Goal: Transaction & Acquisition: Download file/media

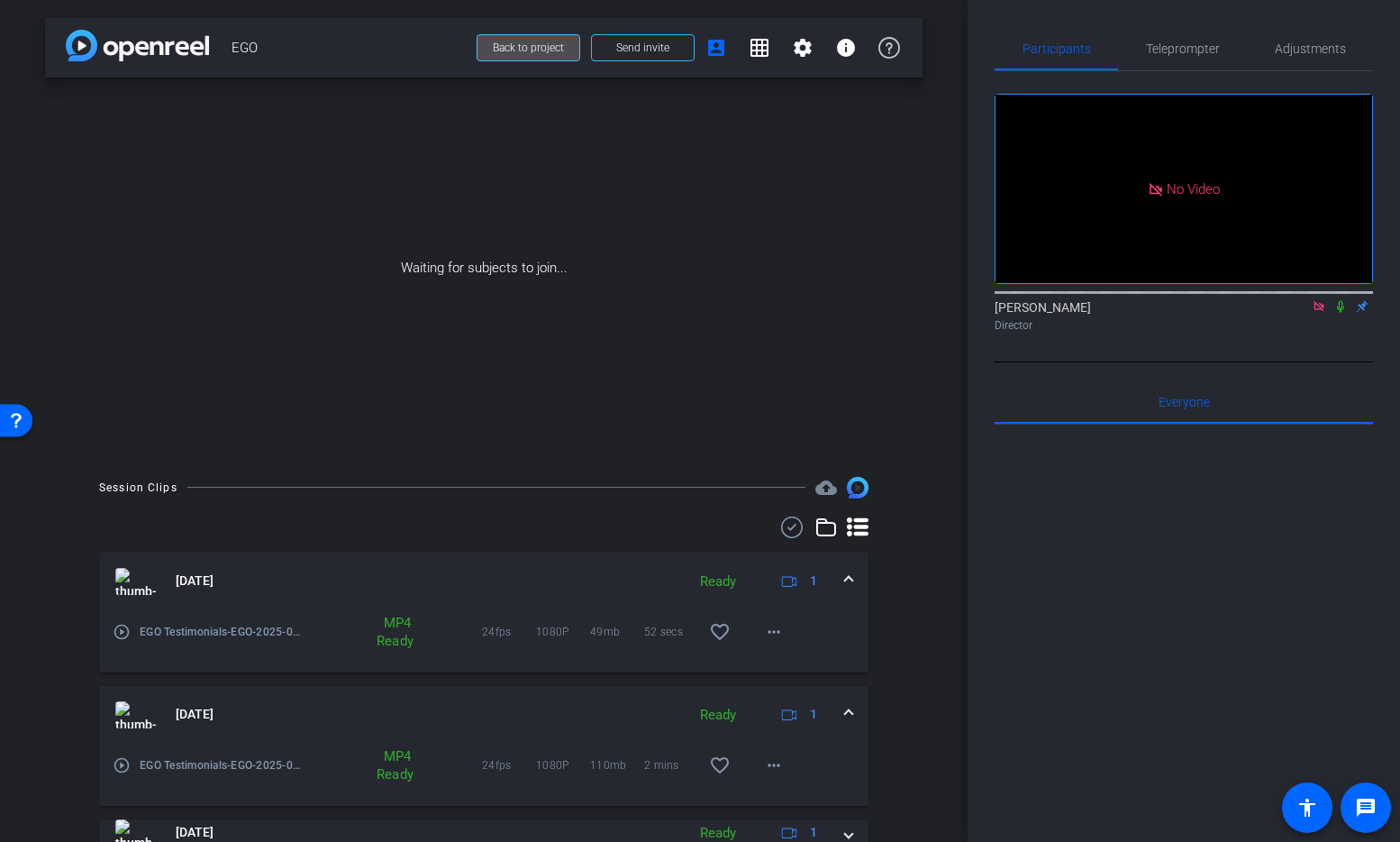
click at [526, 50] on span "Back to project" at bounding box center [528, 48] width 72 height 13
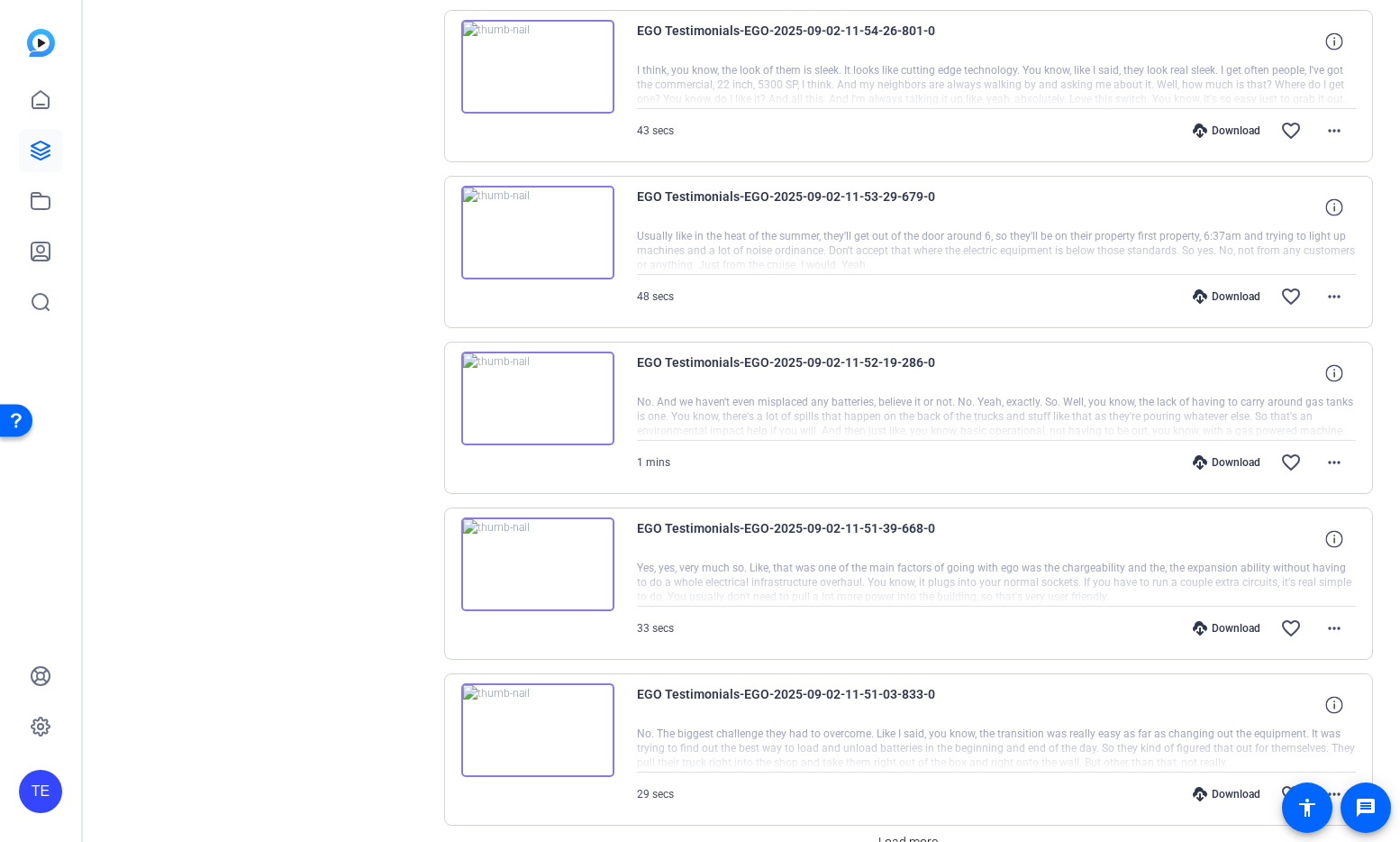
scroll to position [1311, 0]
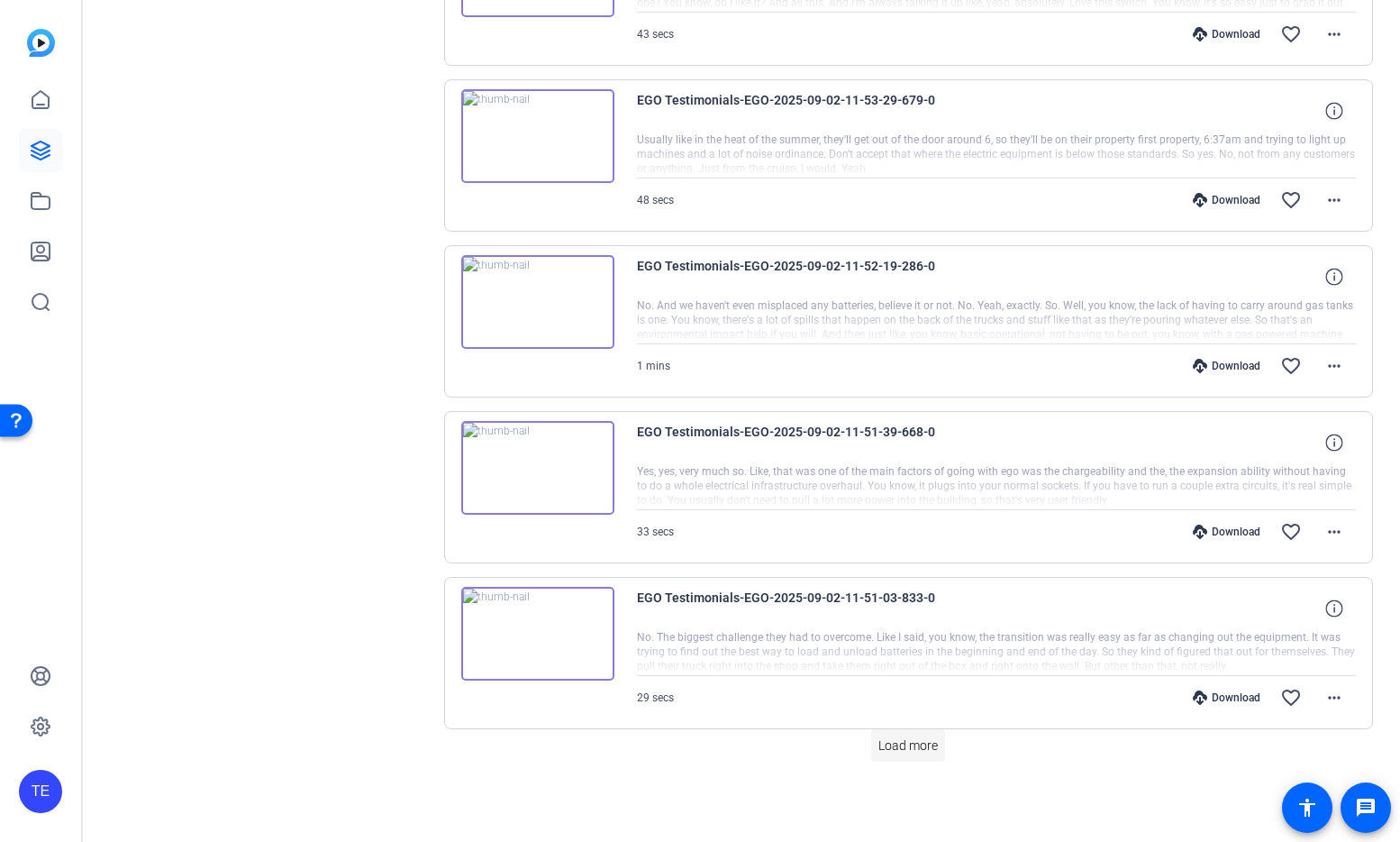
click at [909, 743] on span "Load more" at bounding box center [908, 745] width 60 height 19
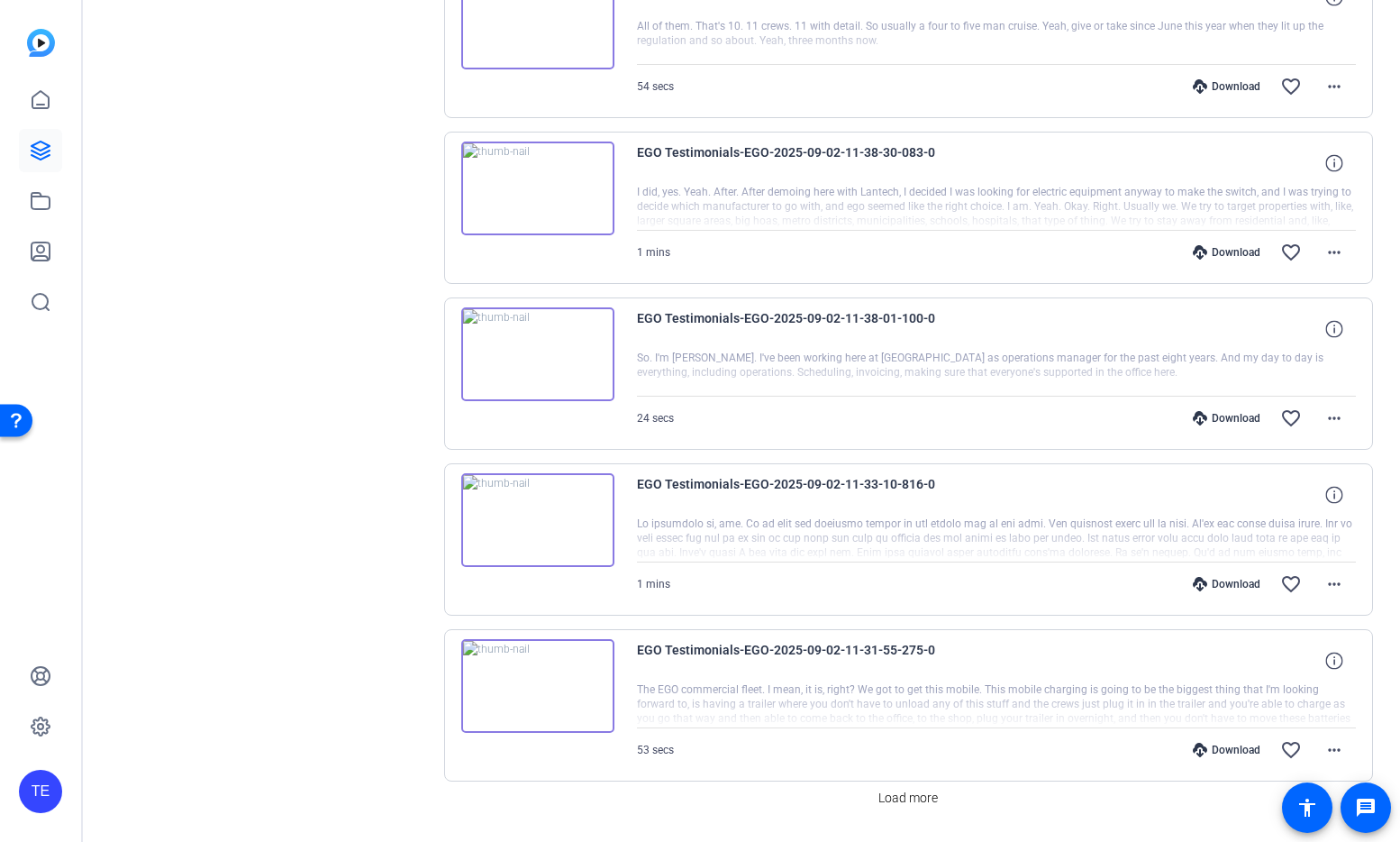
scroll to position [2970, 0]
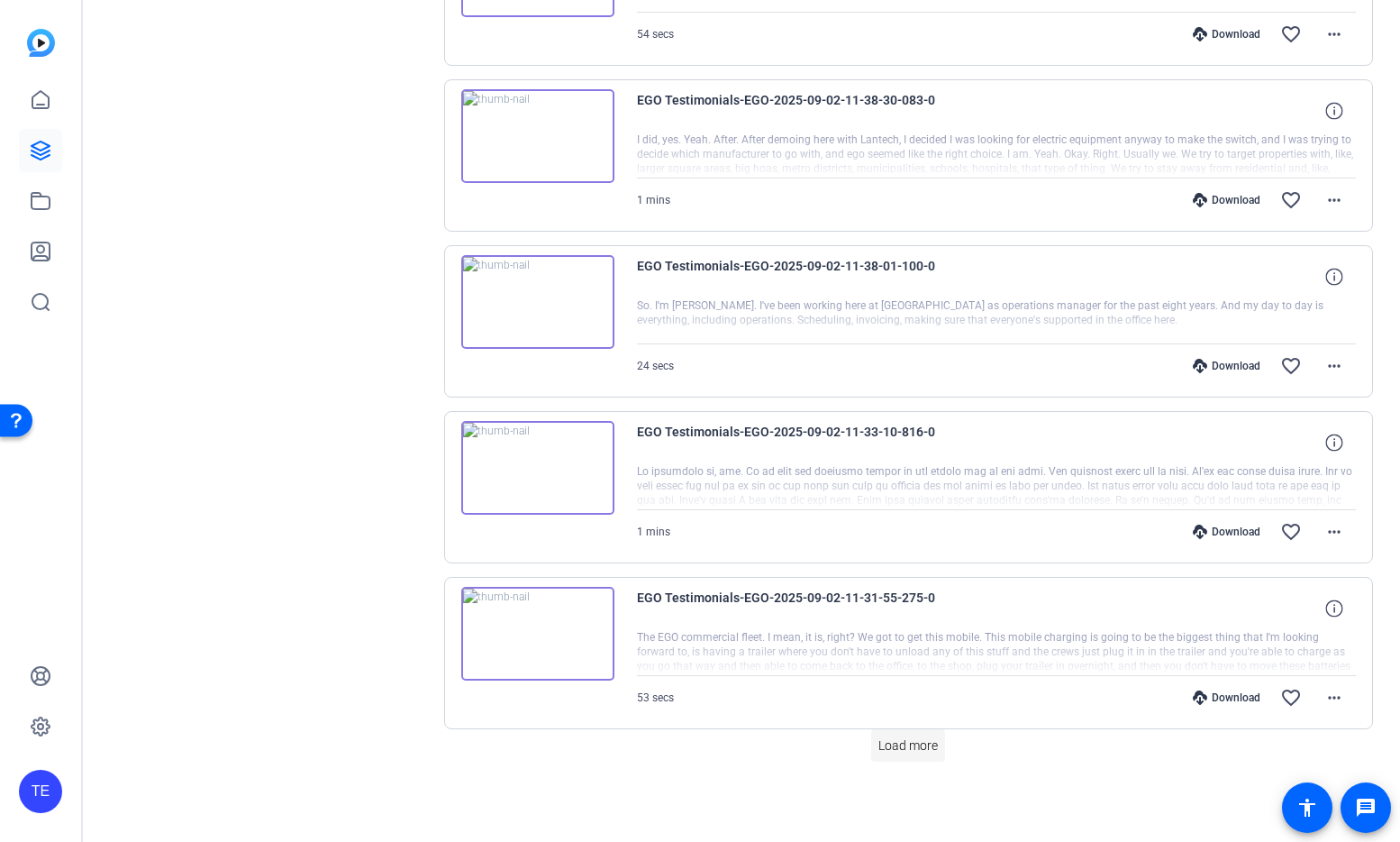
click at [916, 743] on span "Load more" at bounding box center [908, 745] width 60 height 19
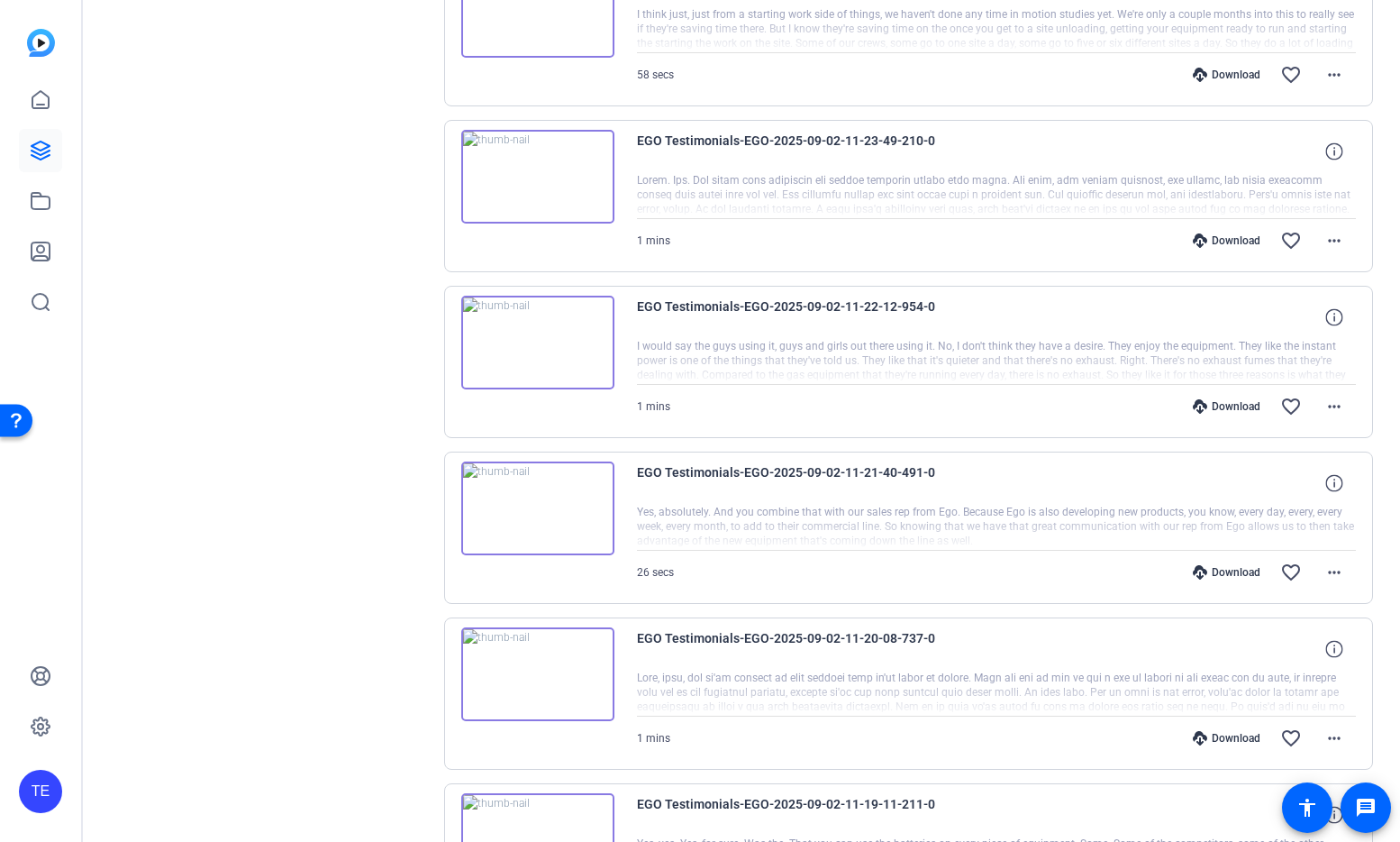
scroll to position [4628, 0]
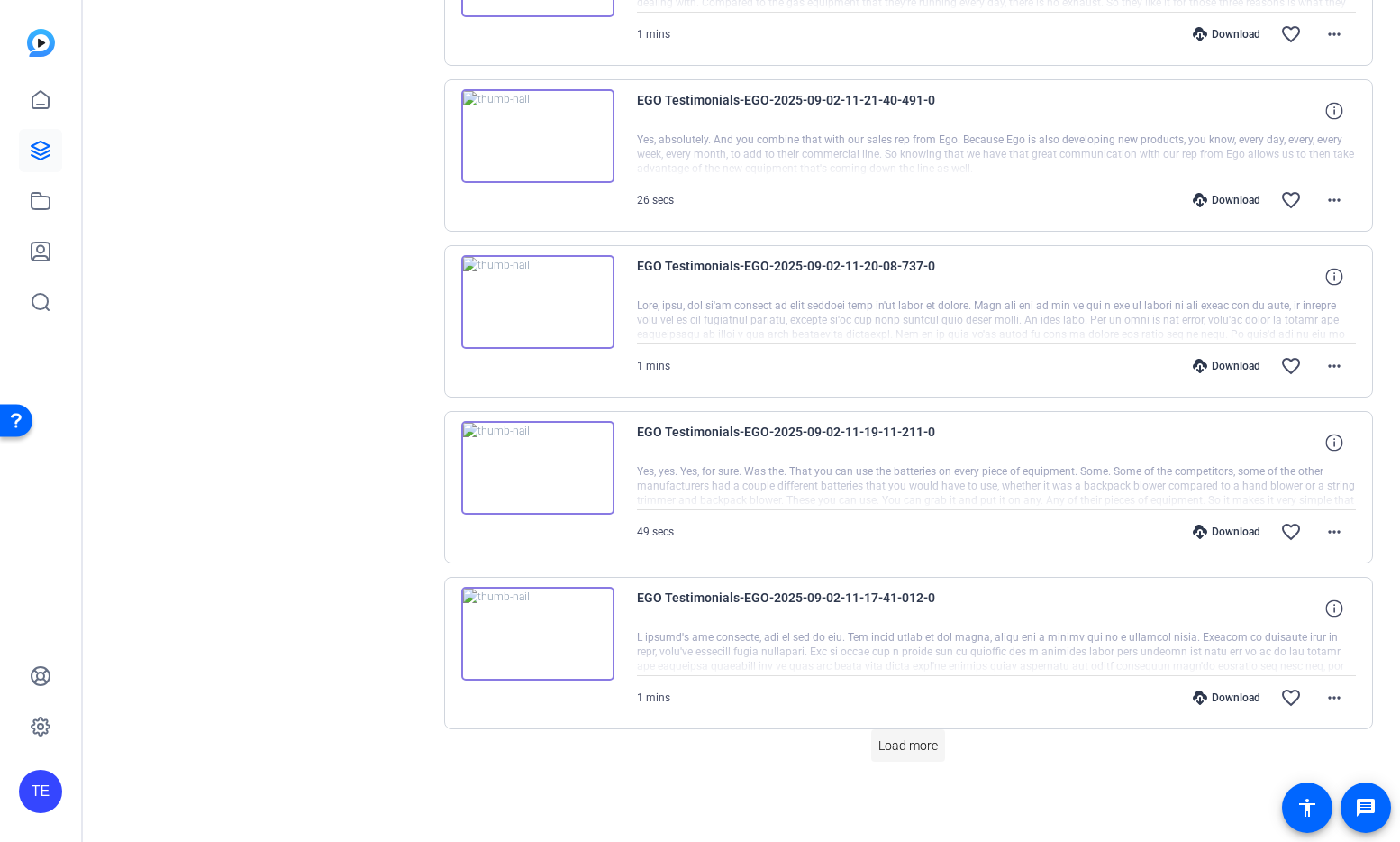
click at [925, 750] on span "Load more" at bounding box center [908, 745] width 60 height 19
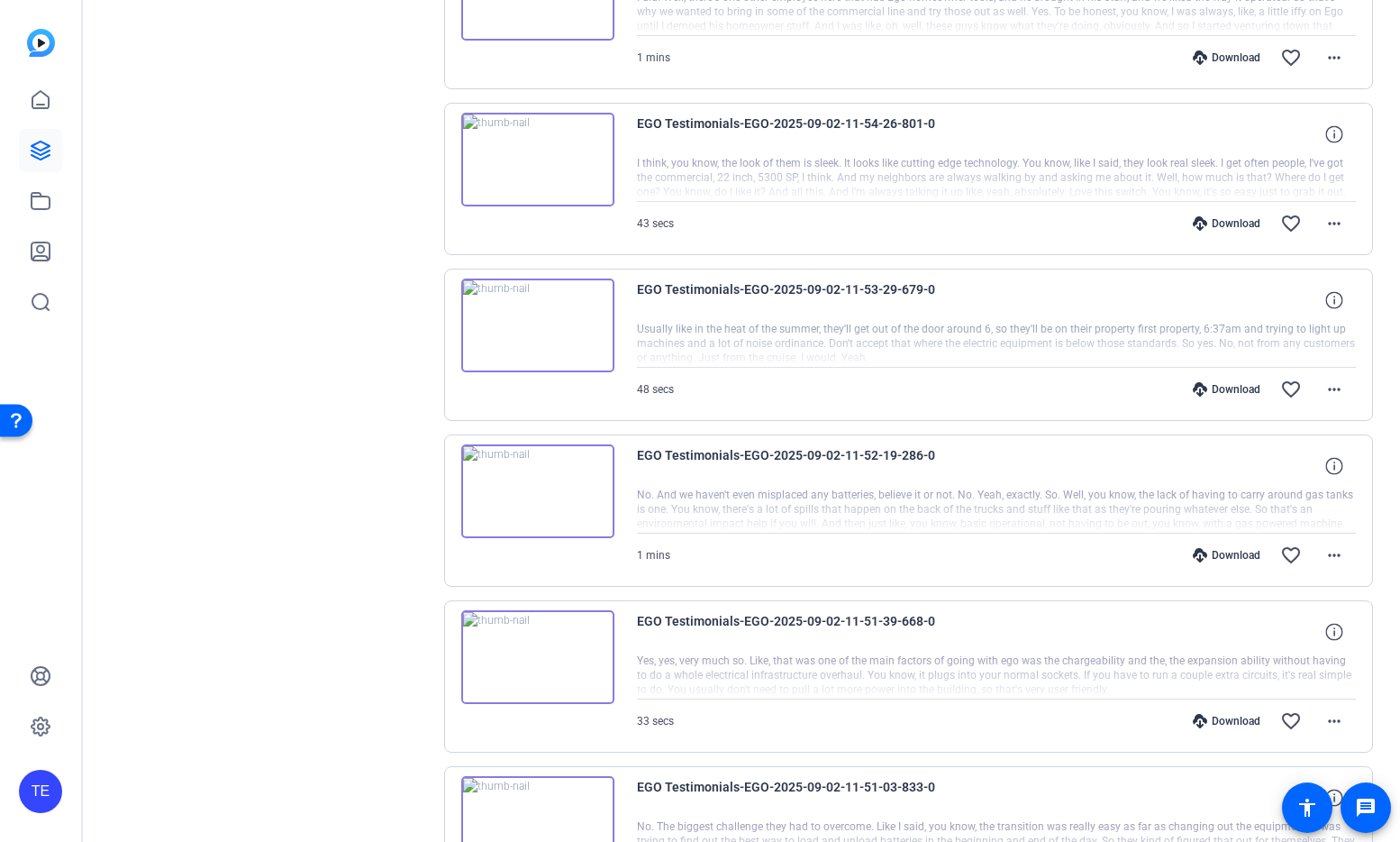
scroll to position [0, 0]
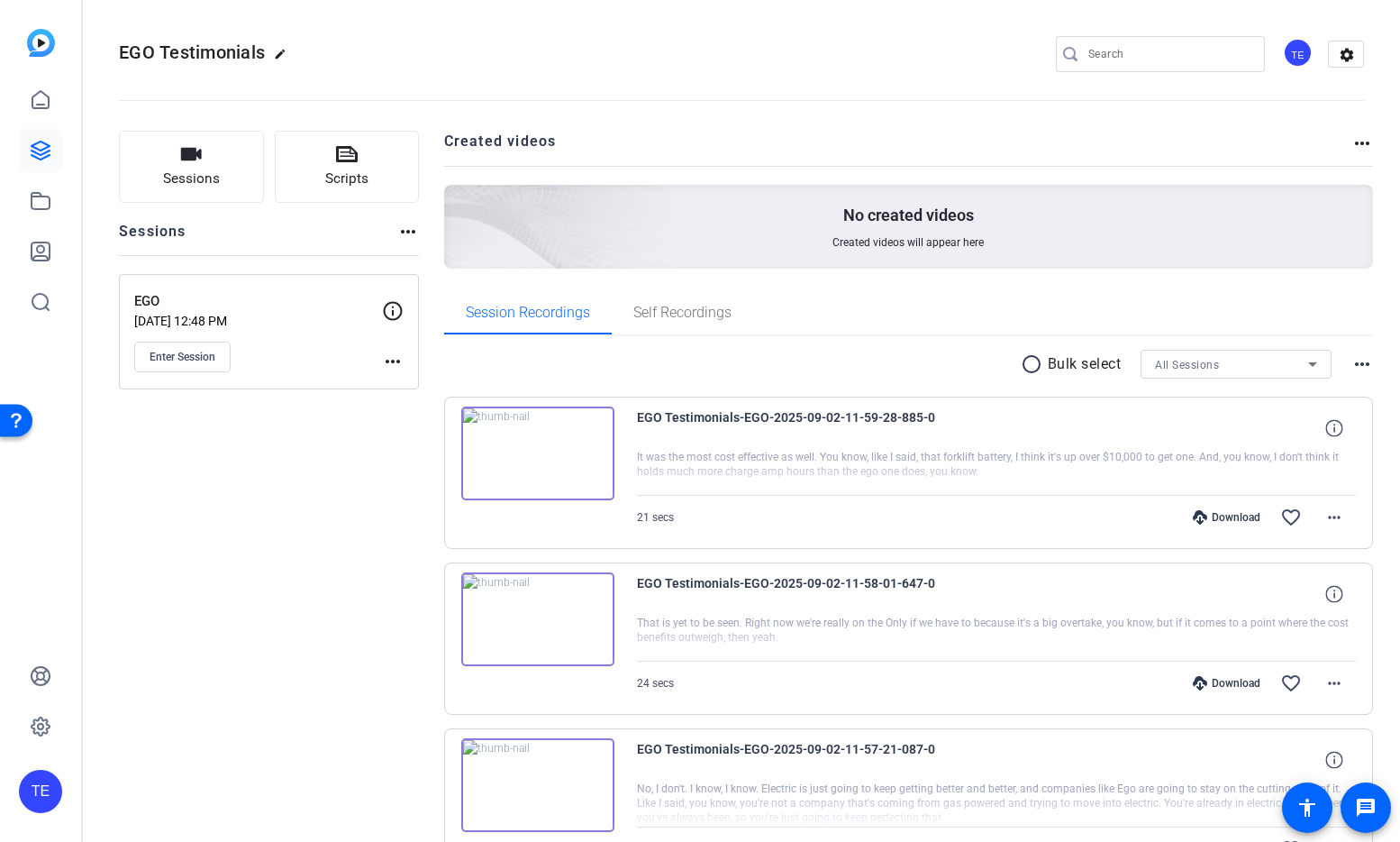
click at [1035, 364] on mat-icon "radio_button_unchecked" at bounding box center [1034, 364] width 27 height 22
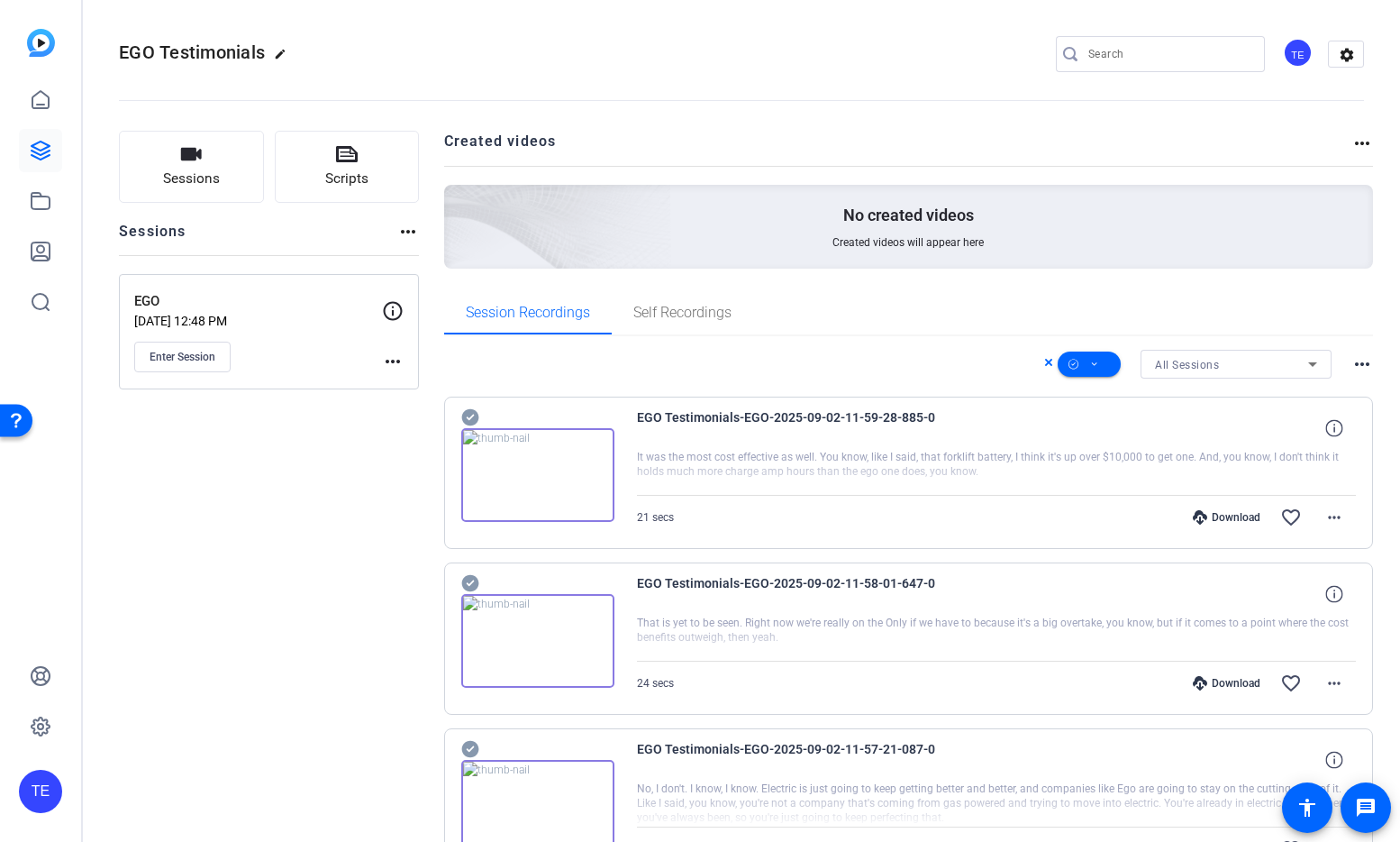
click at [467, 415] on icon at bounding box center [469, 417] width 17 height 17
click at [466, 426] on icon at bounding box center [469, 417] width 17 height 17
click at [469, 426] on icon at bounding box center [469, 417] width 17 height 17
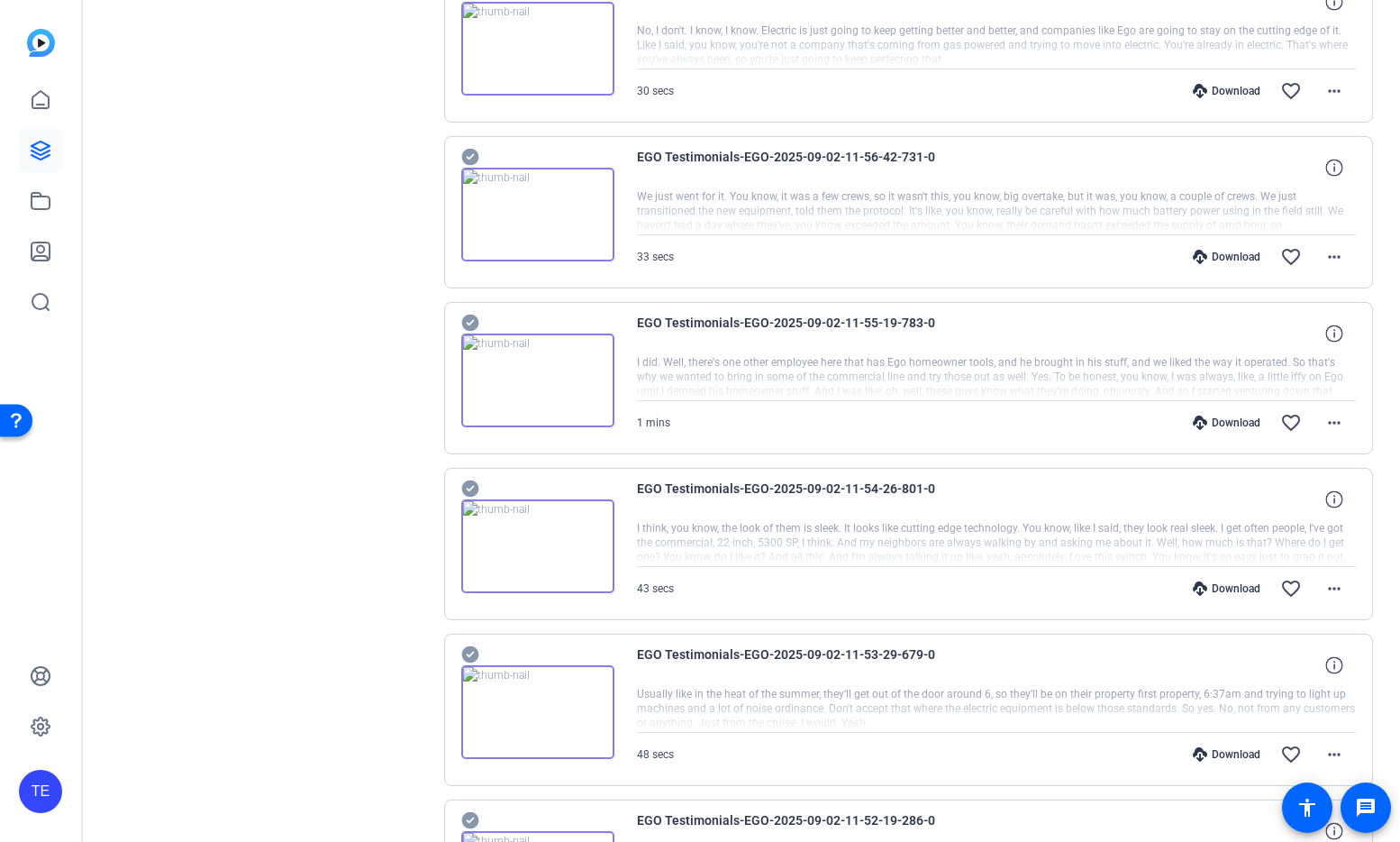
scroll to position [756, 0]
drag, startPoint x: 475, startPoint y: 155, endPoint x: 477, endPoint y: 204, distance: 49.0
click at [470, 491] on icon at bounding box center [470, 490] width 18 height 22
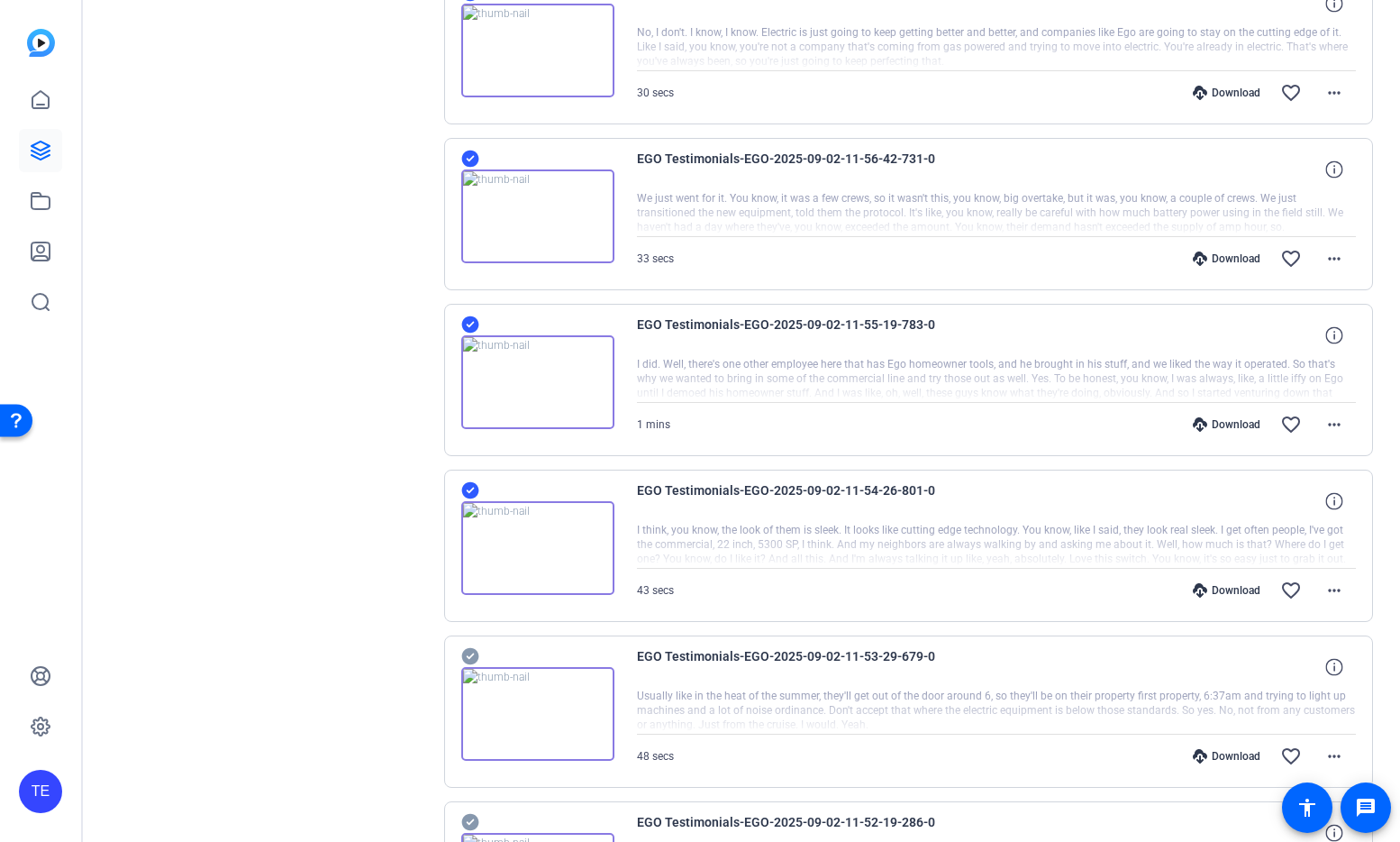
click at [469, 655] on icon at bounding box center [470, 656] width 18 height 22
click at [470, 822] on icon at bounding box center [470, 822] width 18 height 22
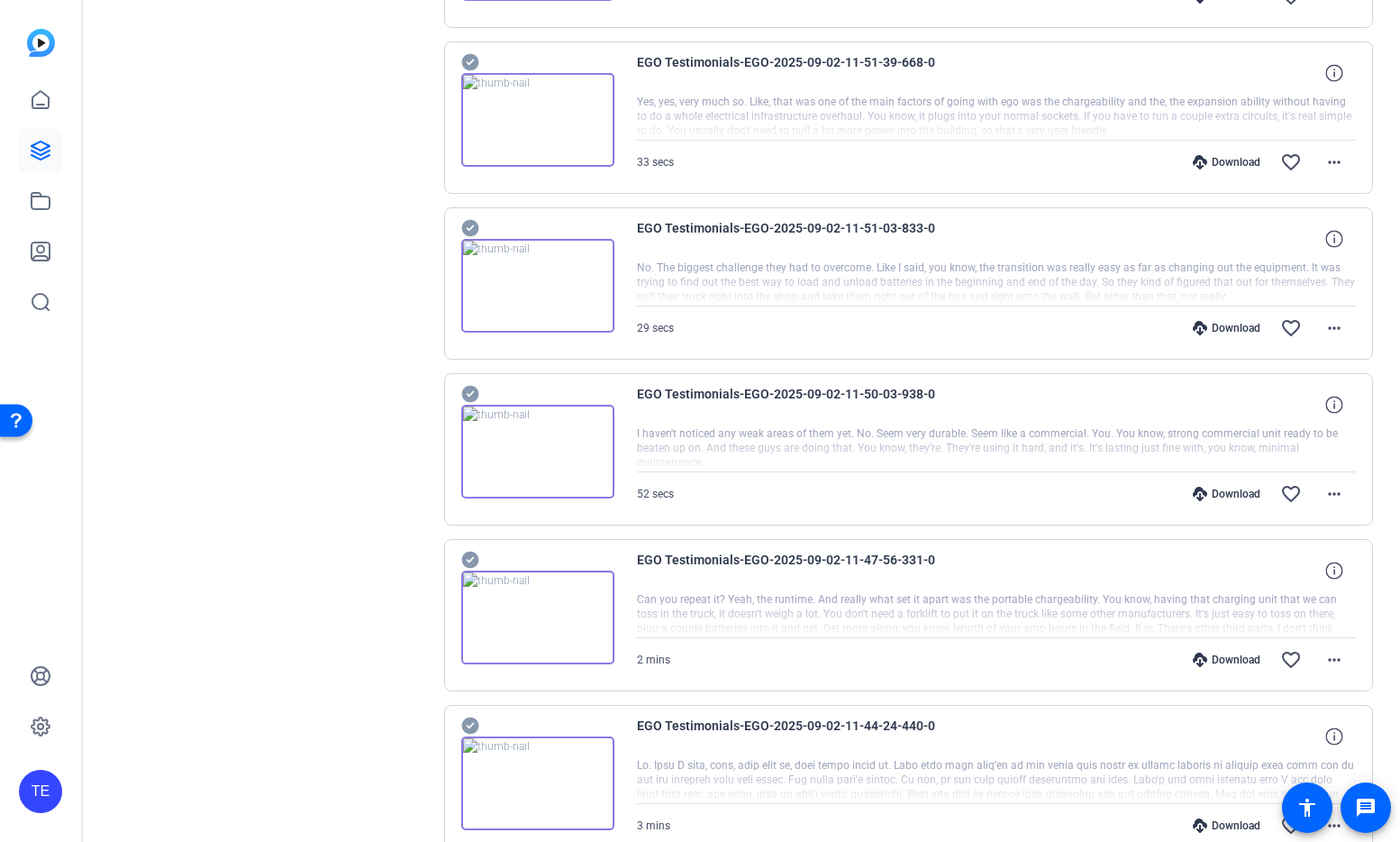
scroll to position [1687, 0]
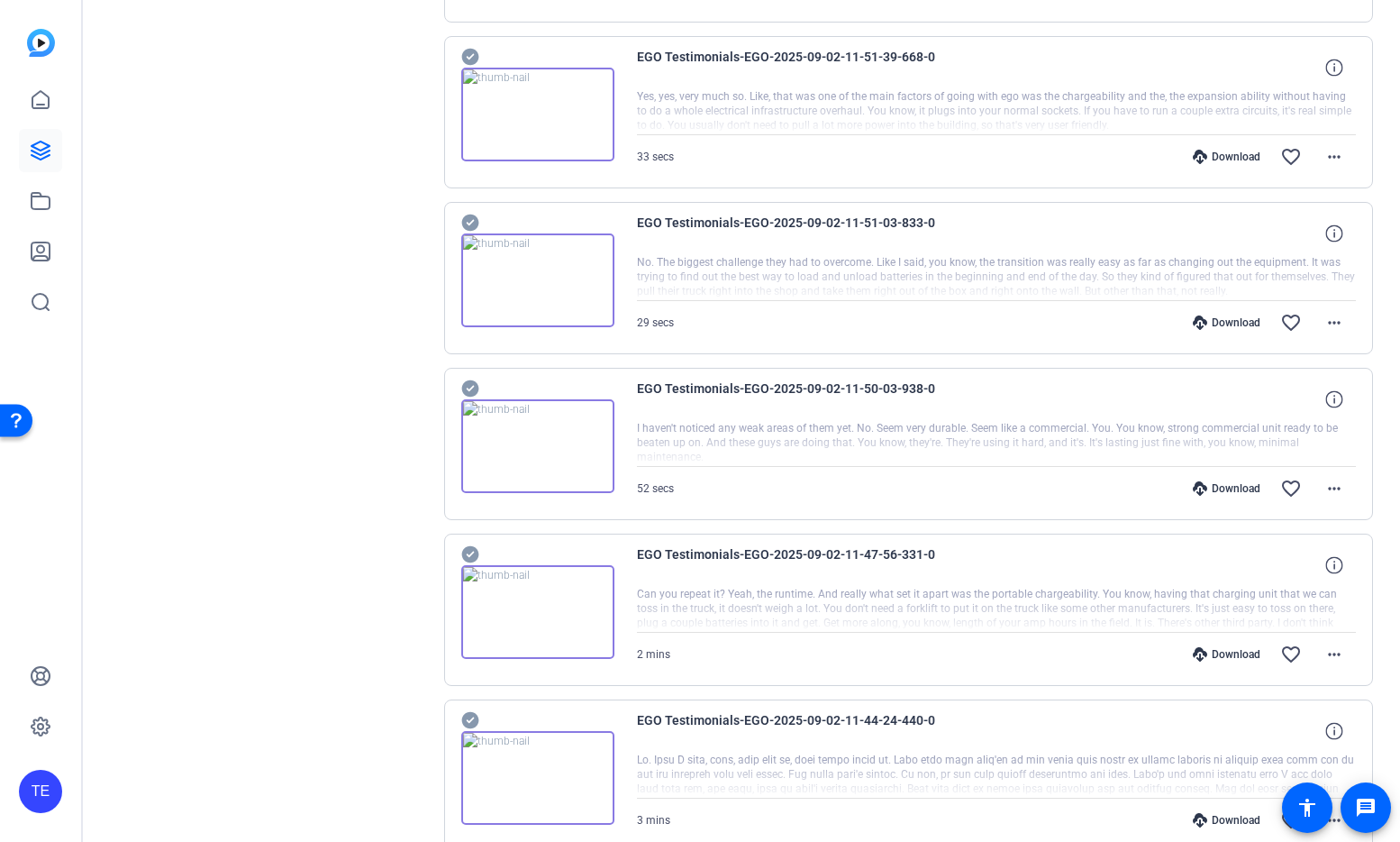
drag, startPoint x: 468, startPoint y: 54, endPoint x: 463, endPoint y: 112, distance: 58.2
drag, startPoint x: 474, startPoint y: 218, endPoint x: 470, endPoint y: 269, distance: 51.2
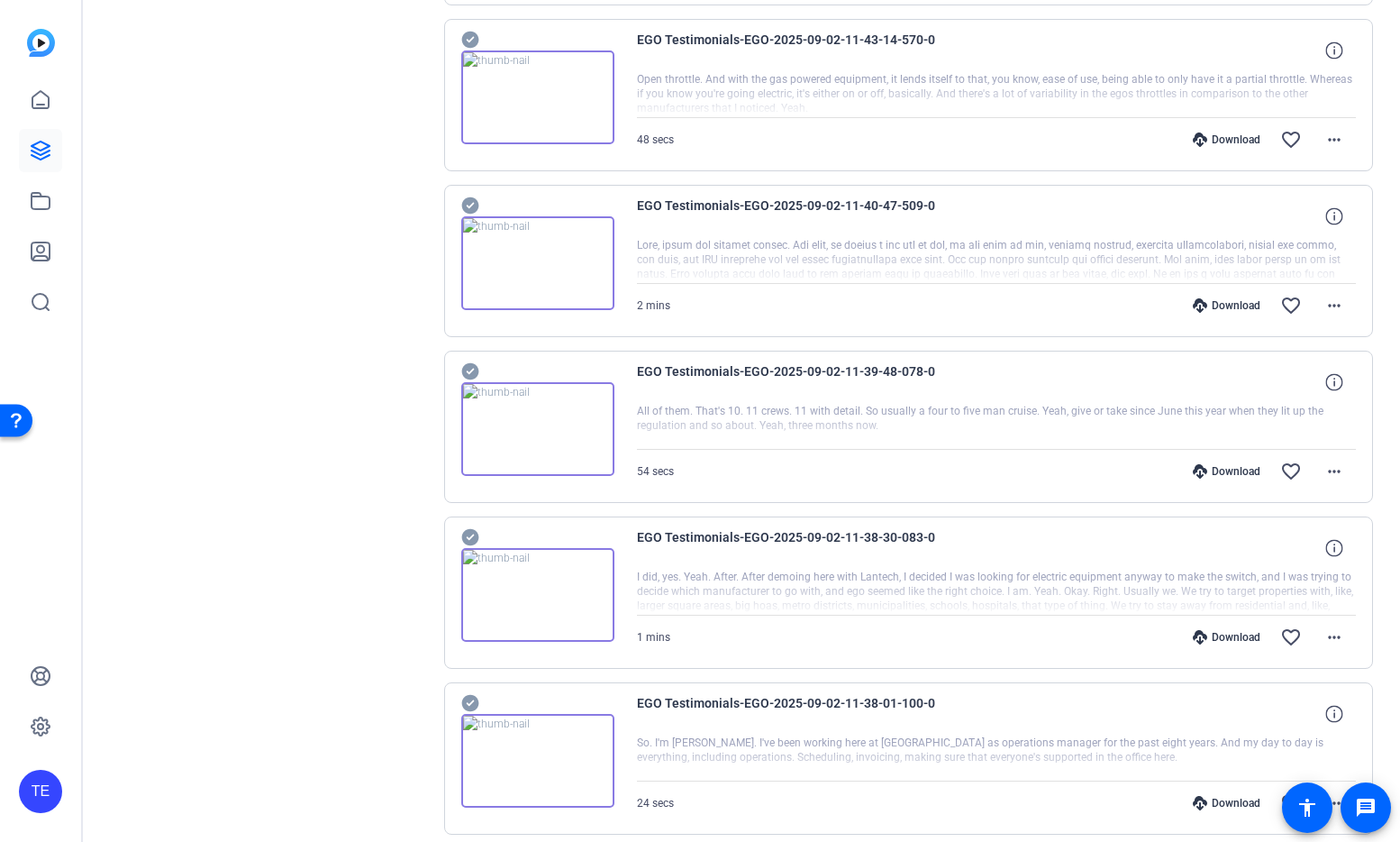
scroll to position [2537, 0]
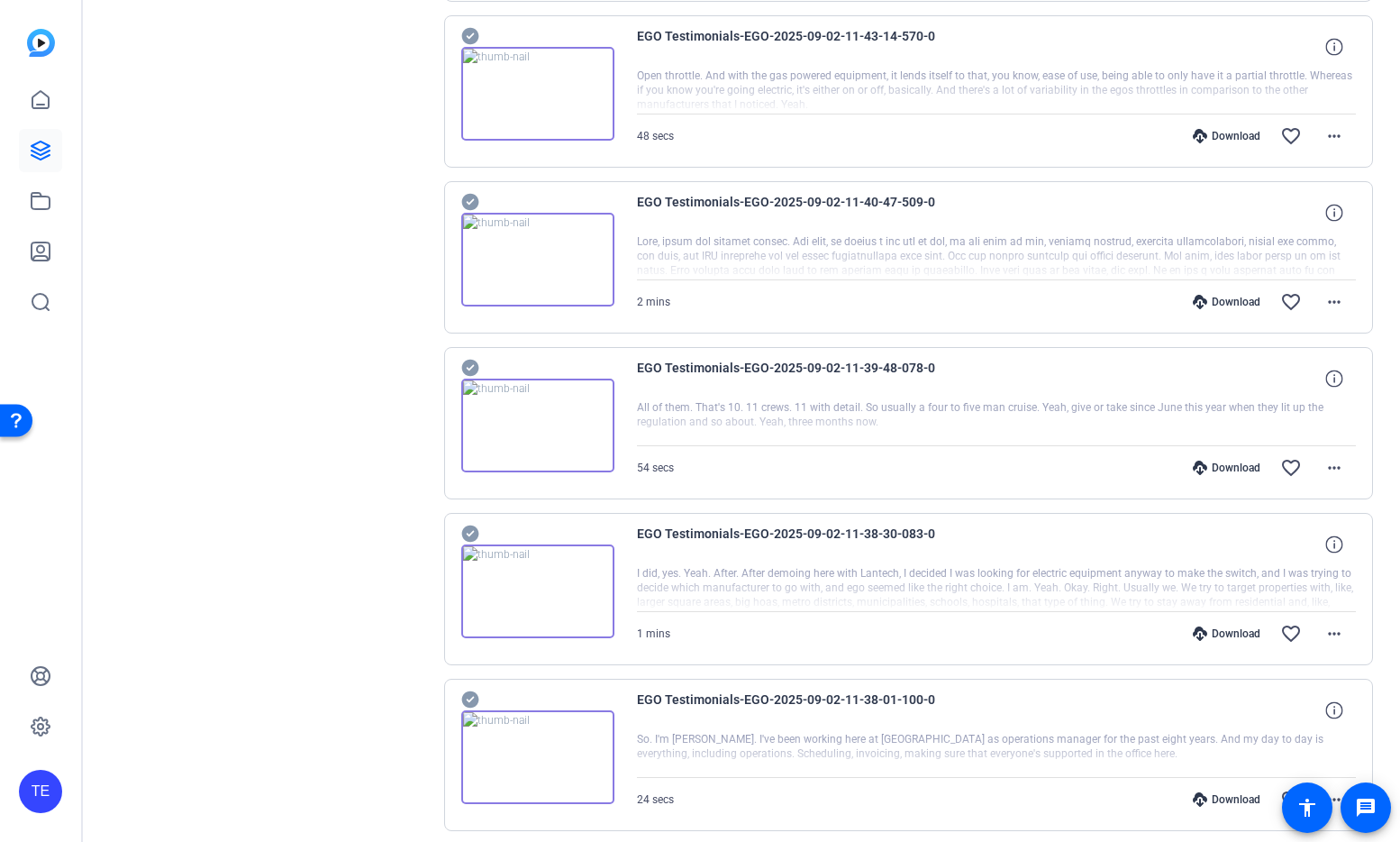
click at [476, 527] on icon at bounding box center [470, 534] width 18 height 22
click at [471, 696] on icon at bounding box center [470, 700] width 18 height 22
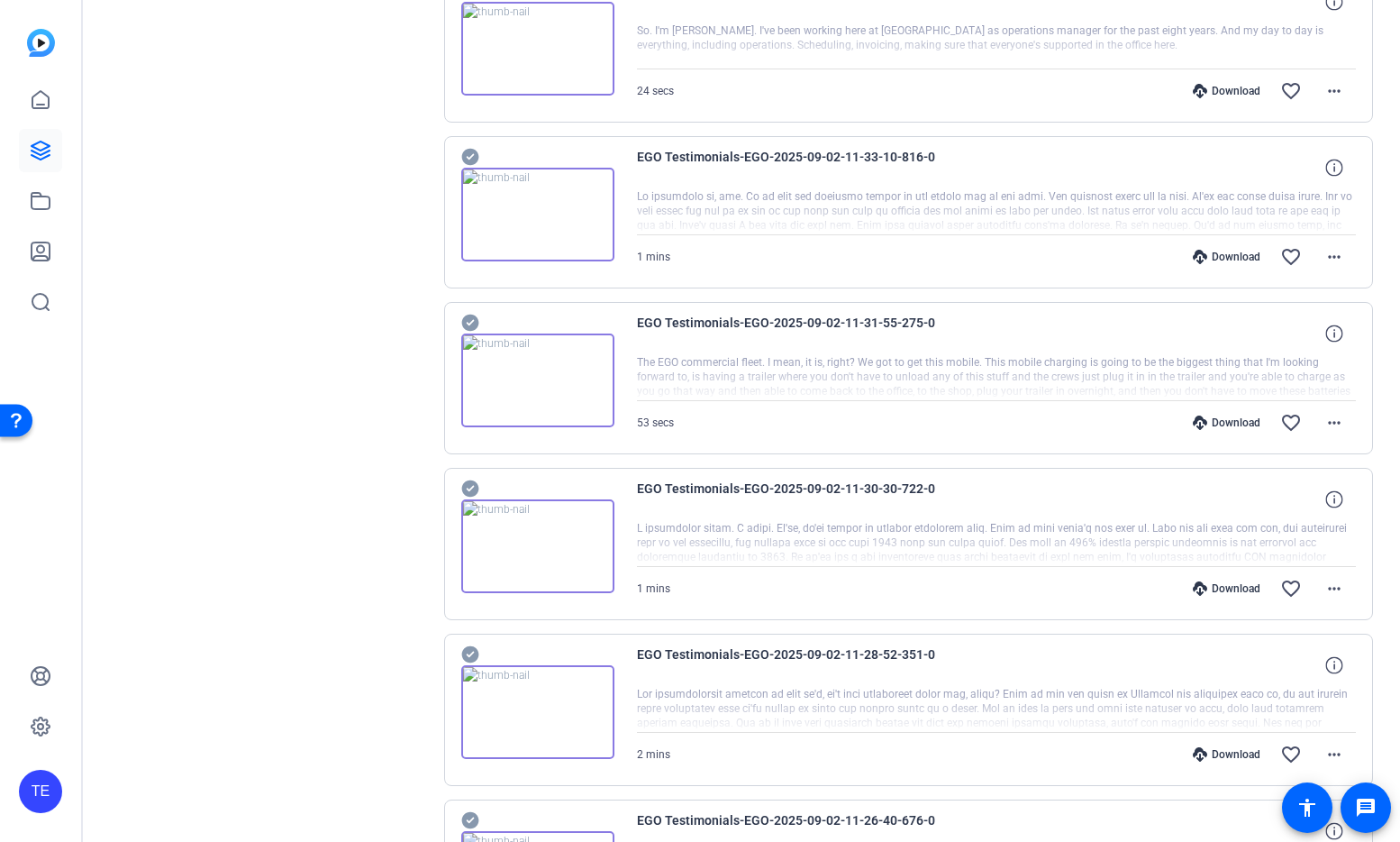
scroll to position [3257, 0]
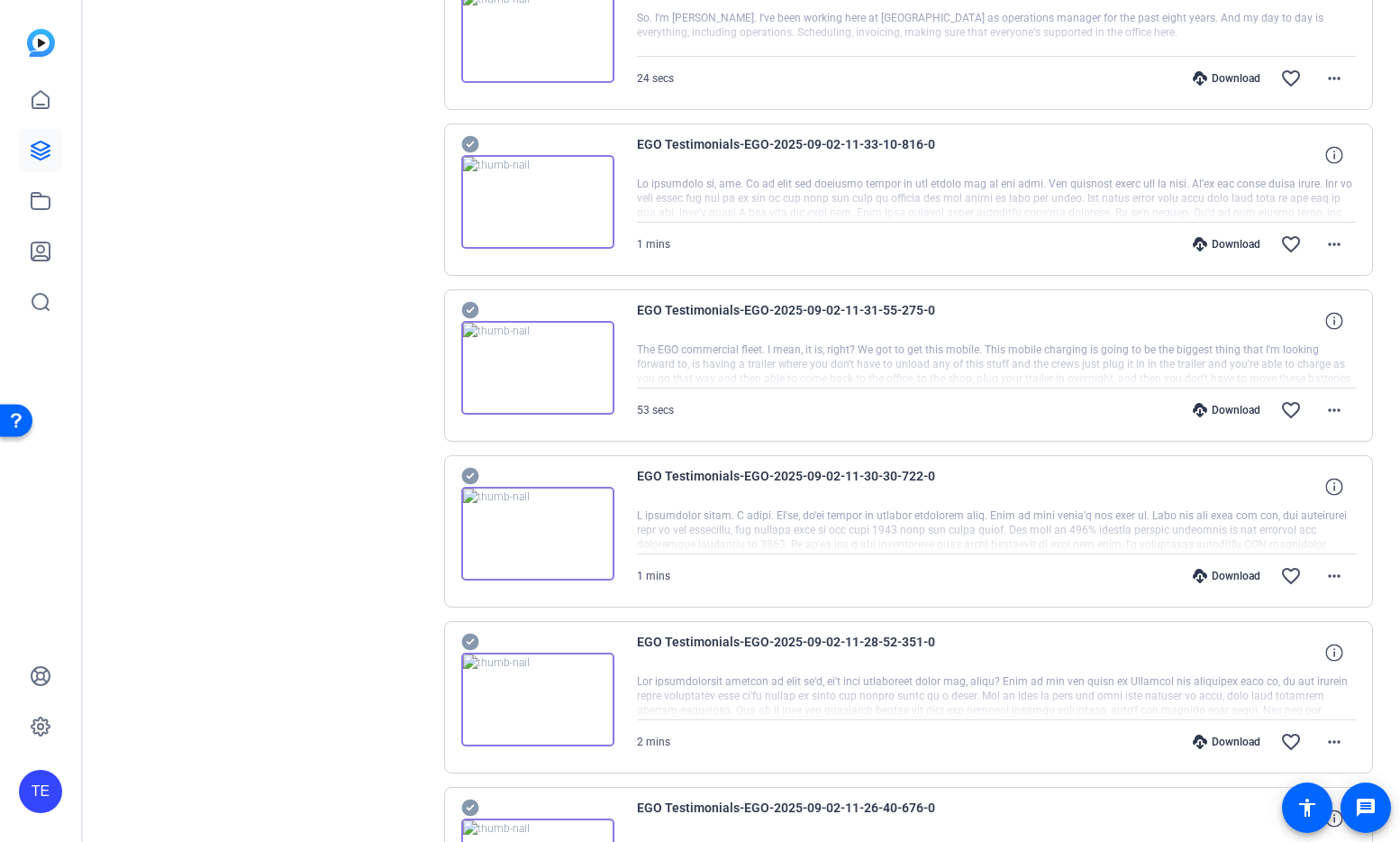
drag, startPoint x: 468, startPoint y: 143, endPoint x: 470, endPoint y: 159, distance: 16.1
click at [471, 639] on icon at bounding box center [470, 642] width 18 height 22
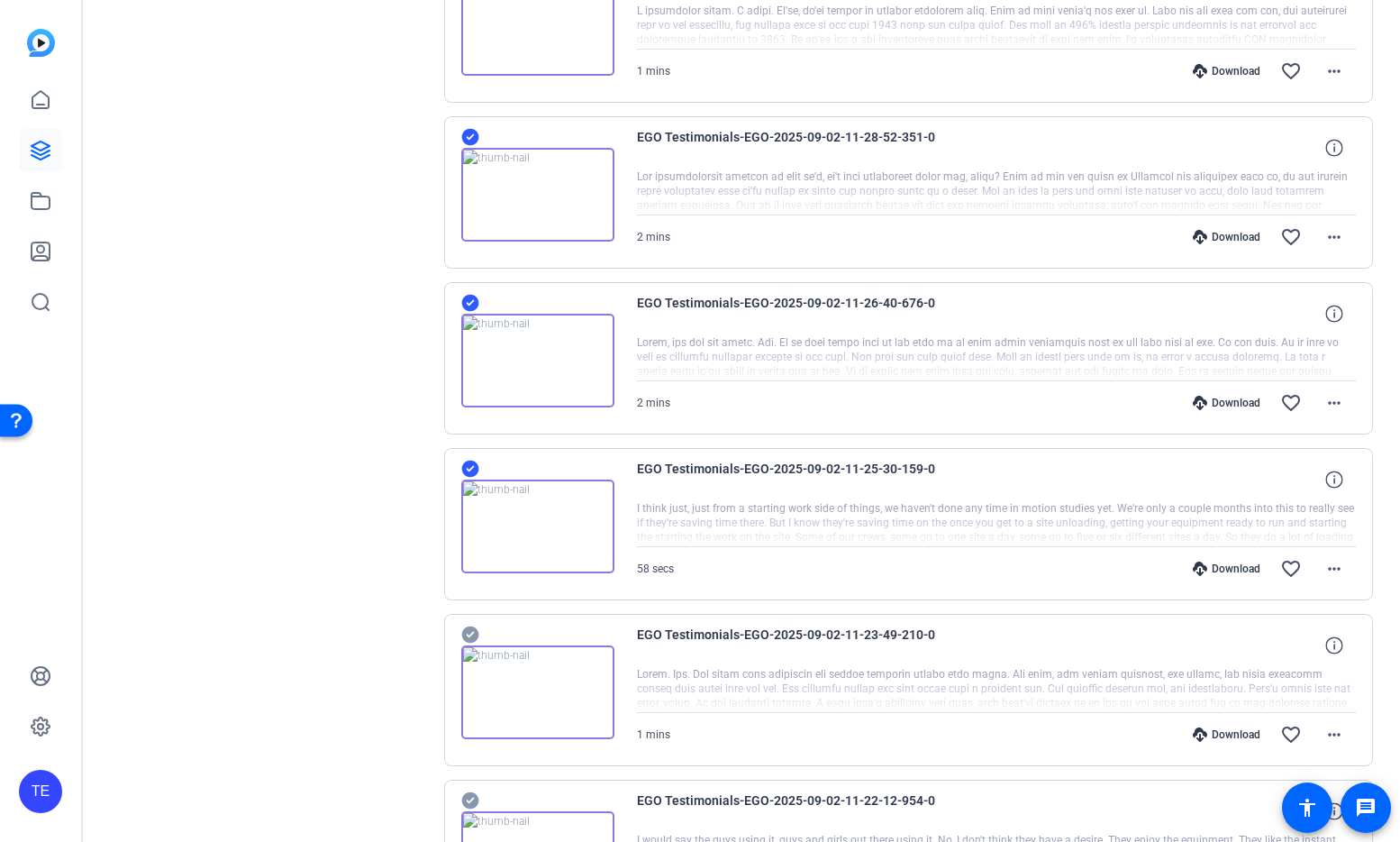
scroll to position [3770, 0]
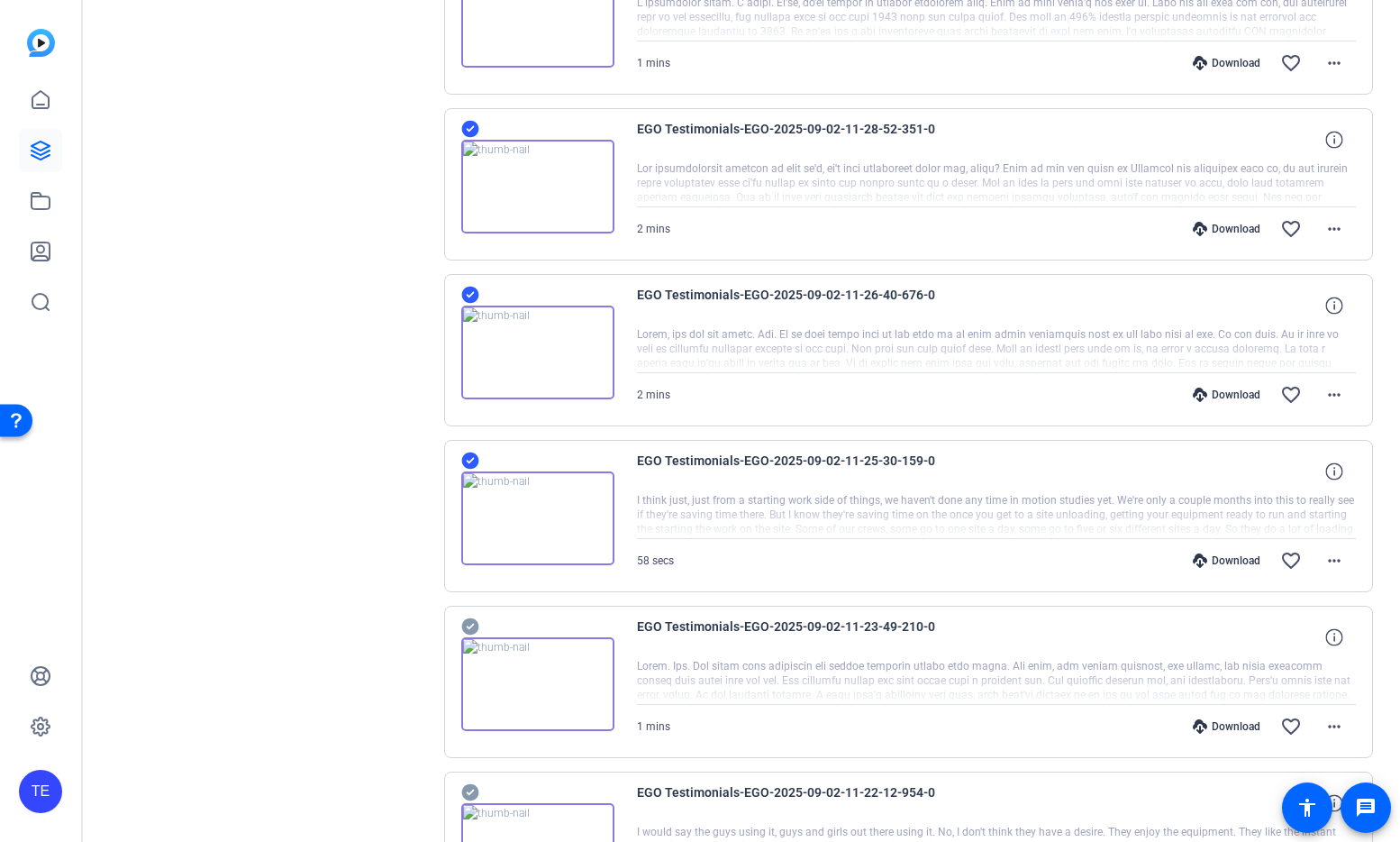
click at [474, 616] on icon at bounding box center [470, 626] width 18 height 22
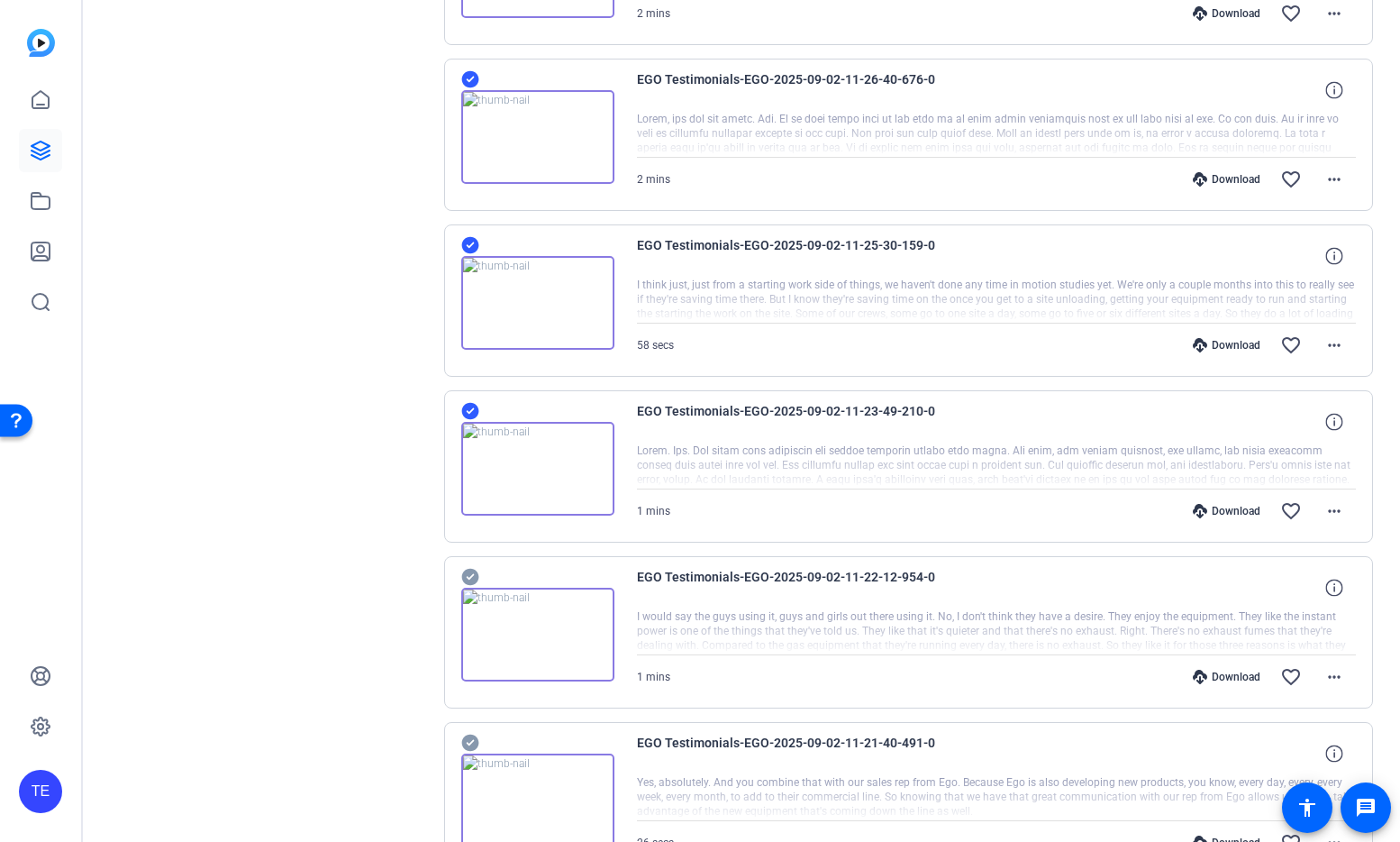
scroll to position [3989, 0]
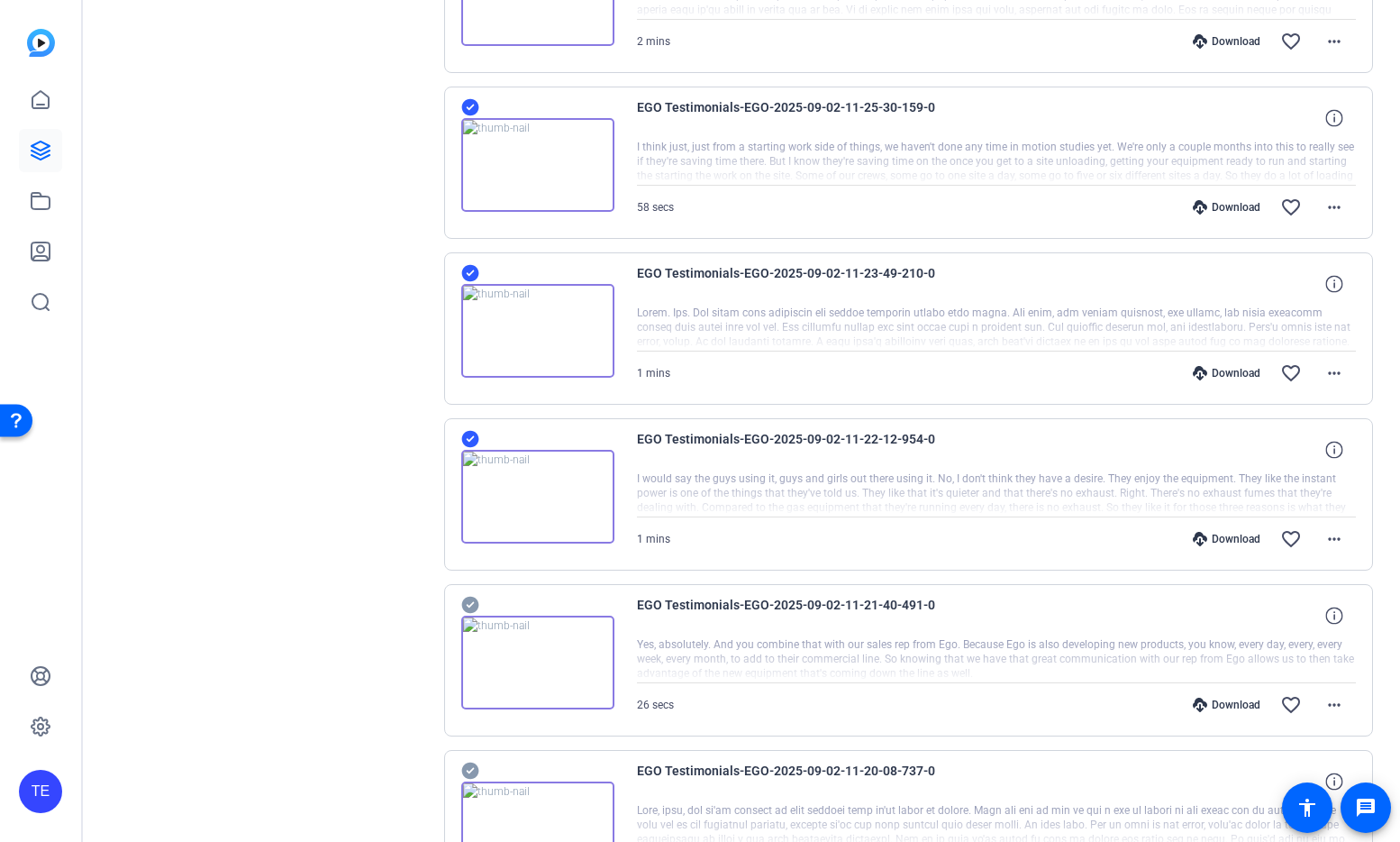
click at [472, 602] on icon at bounding box center [470, 605] width 18 height 22
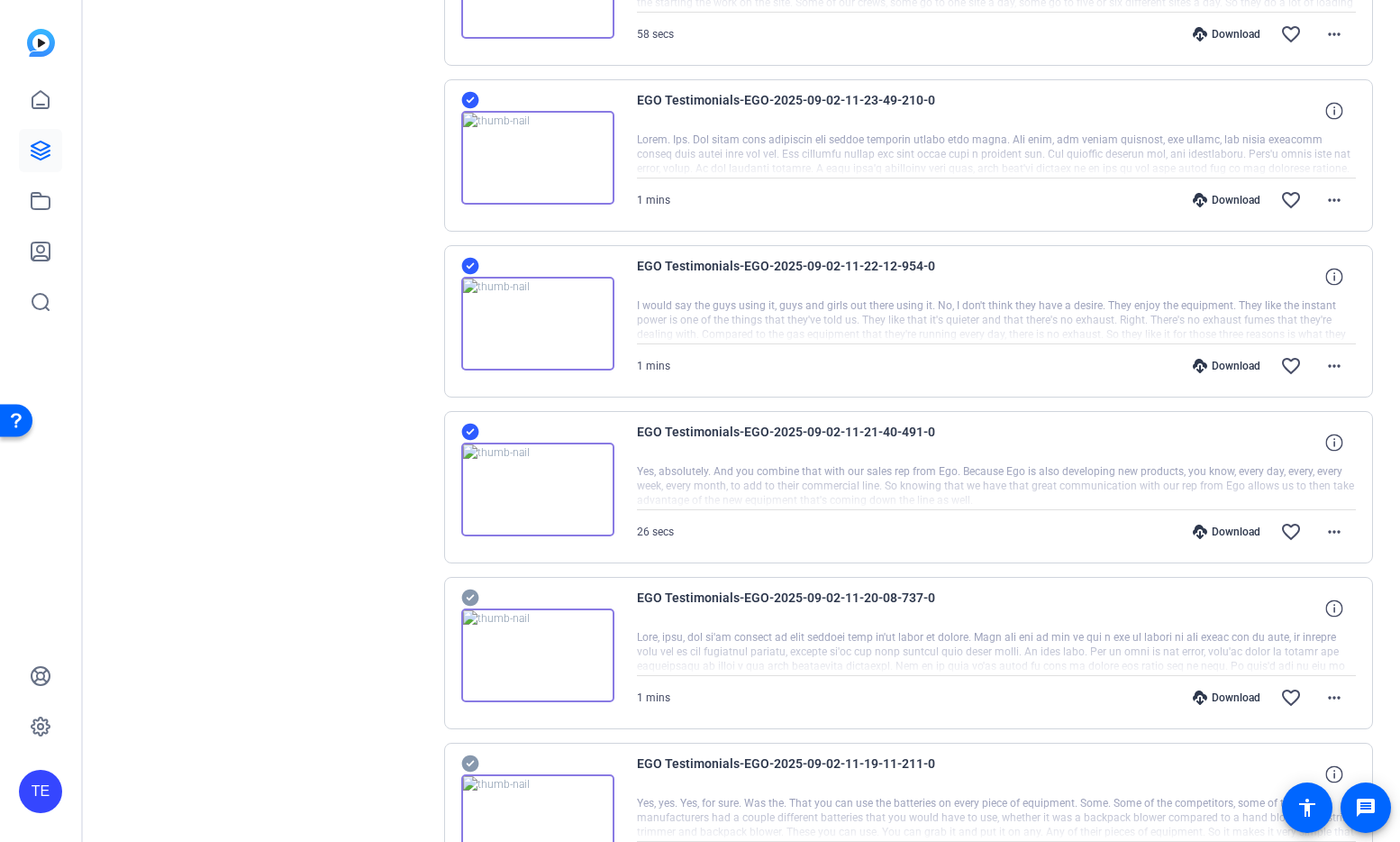
scroll to position [4294, 0]
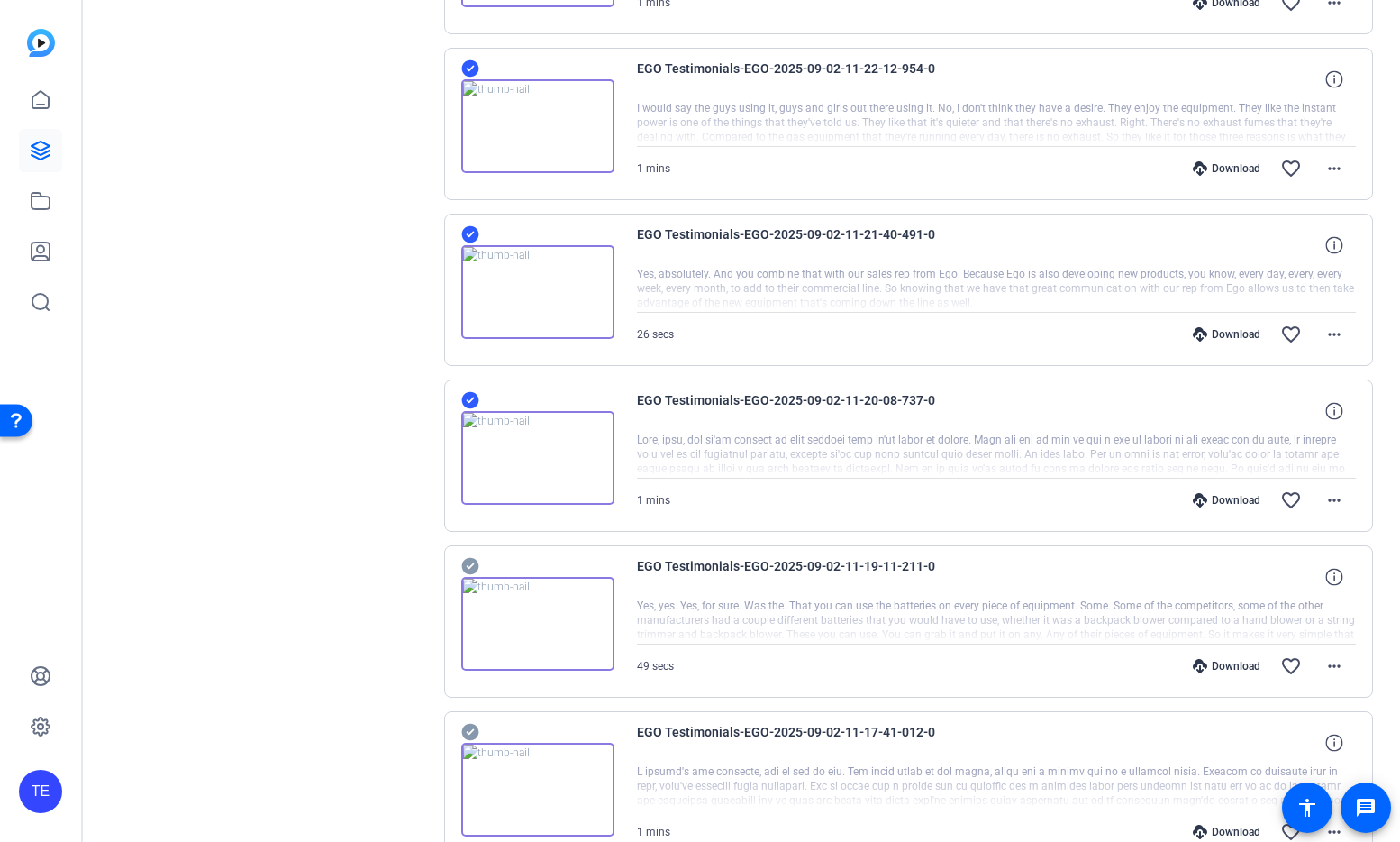
scroll to position [4496, 0]
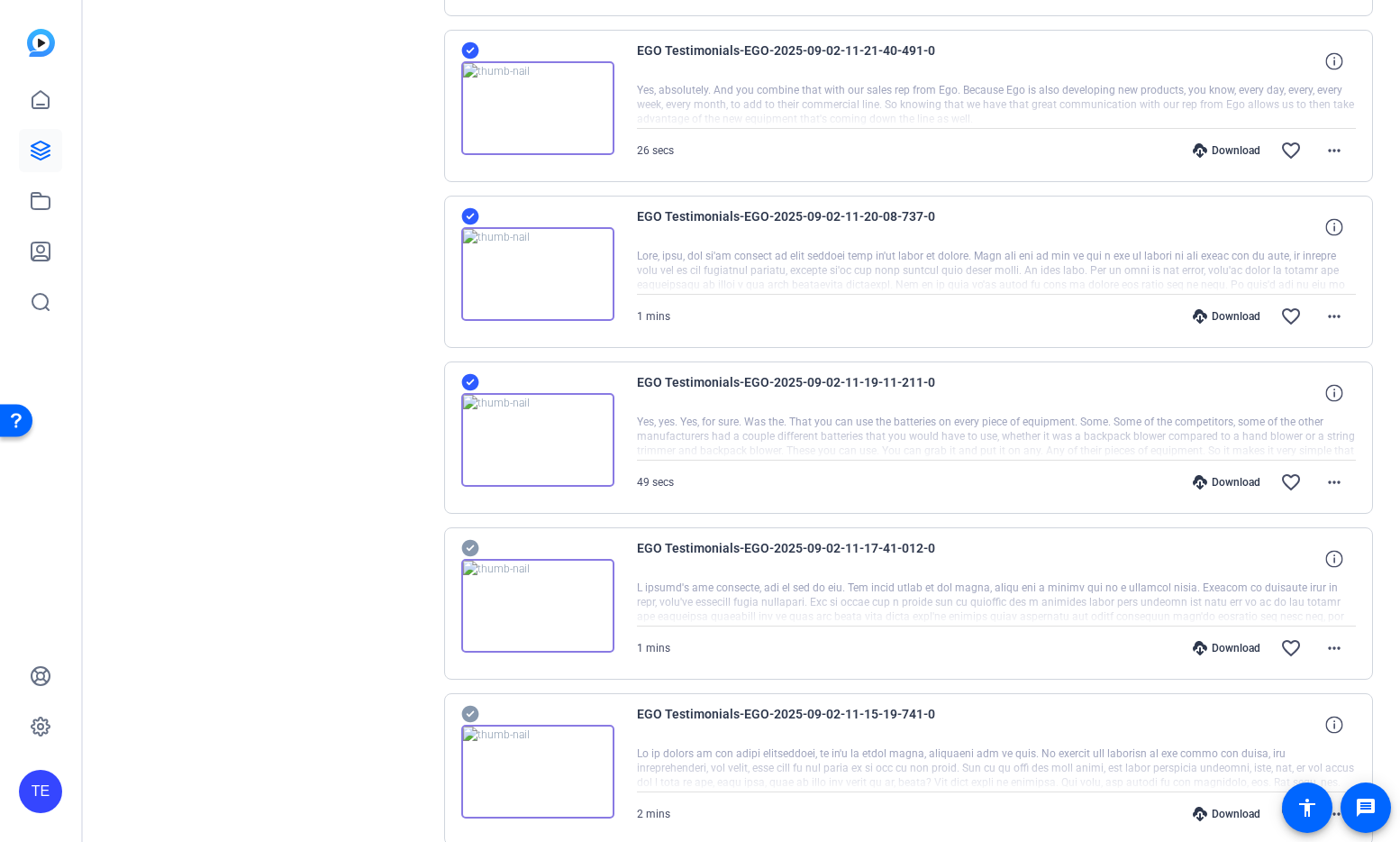
scroll to position [4674, 0]
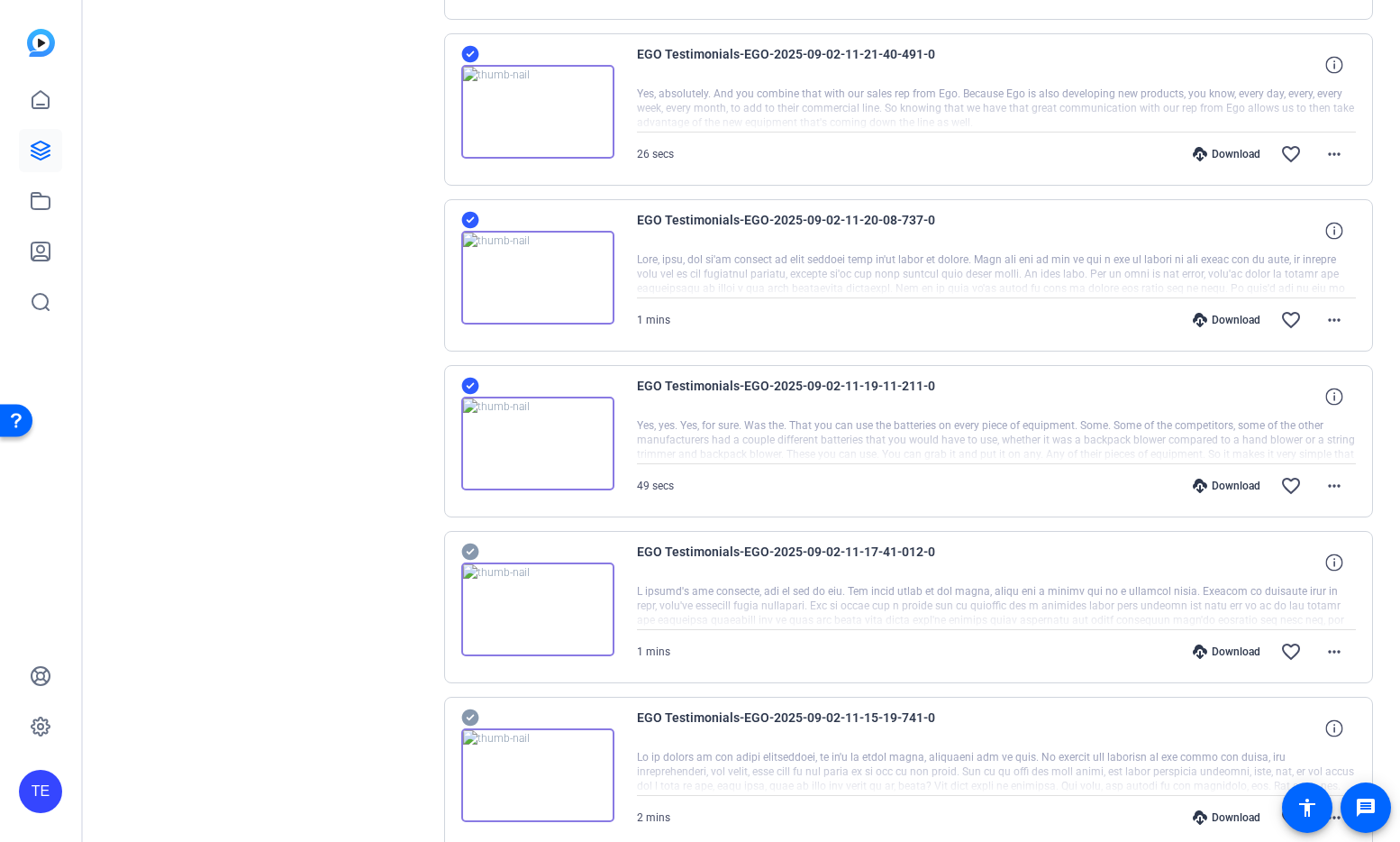
drag, startPoint x: 470, startPoint y: 556, endPoint x: 481, endPoint y: 590, distance: 35.7
click at [469, 708] on icon at bounding box center [470, 717] width 18 height 22
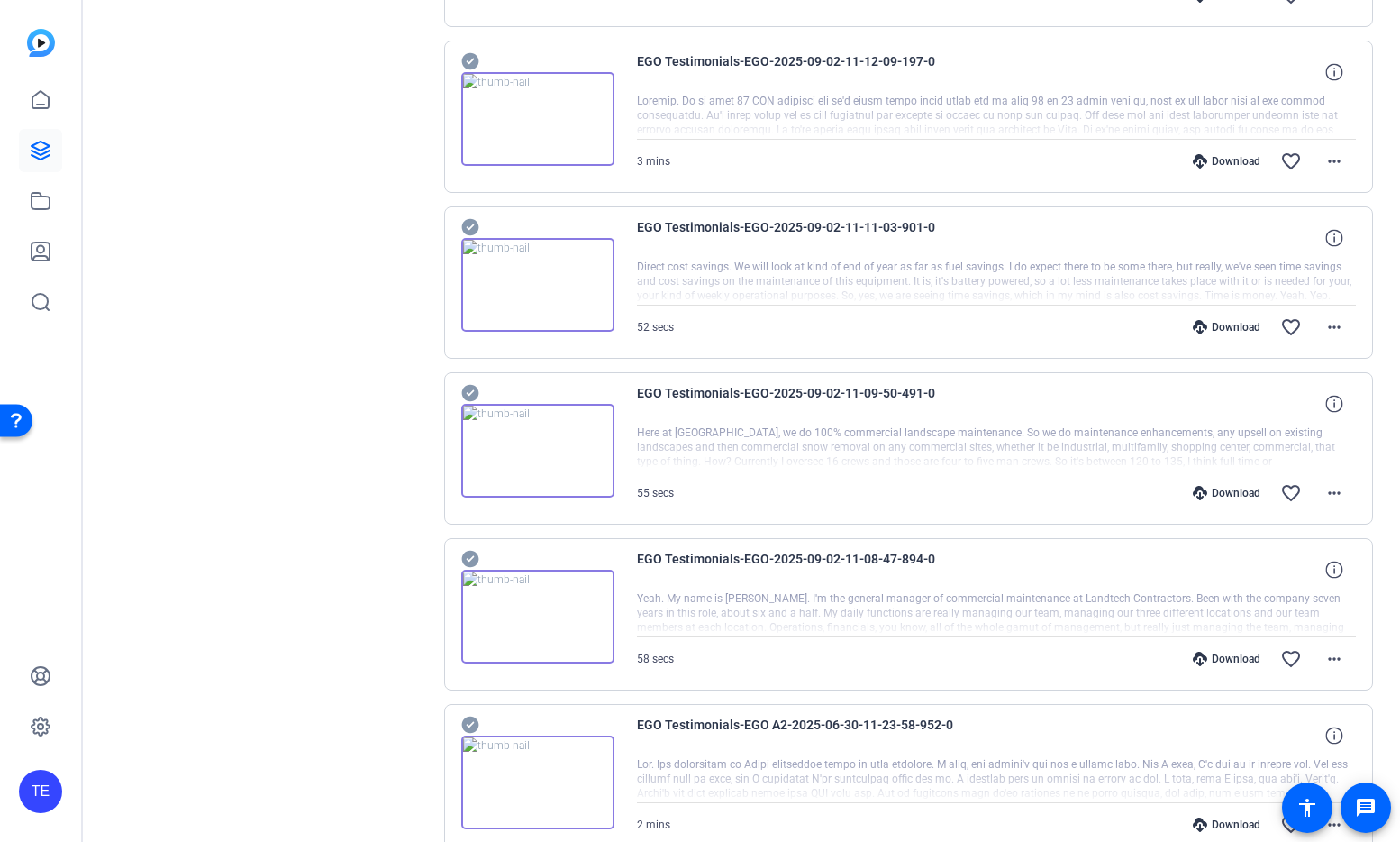
scroll to position [5512, 0]
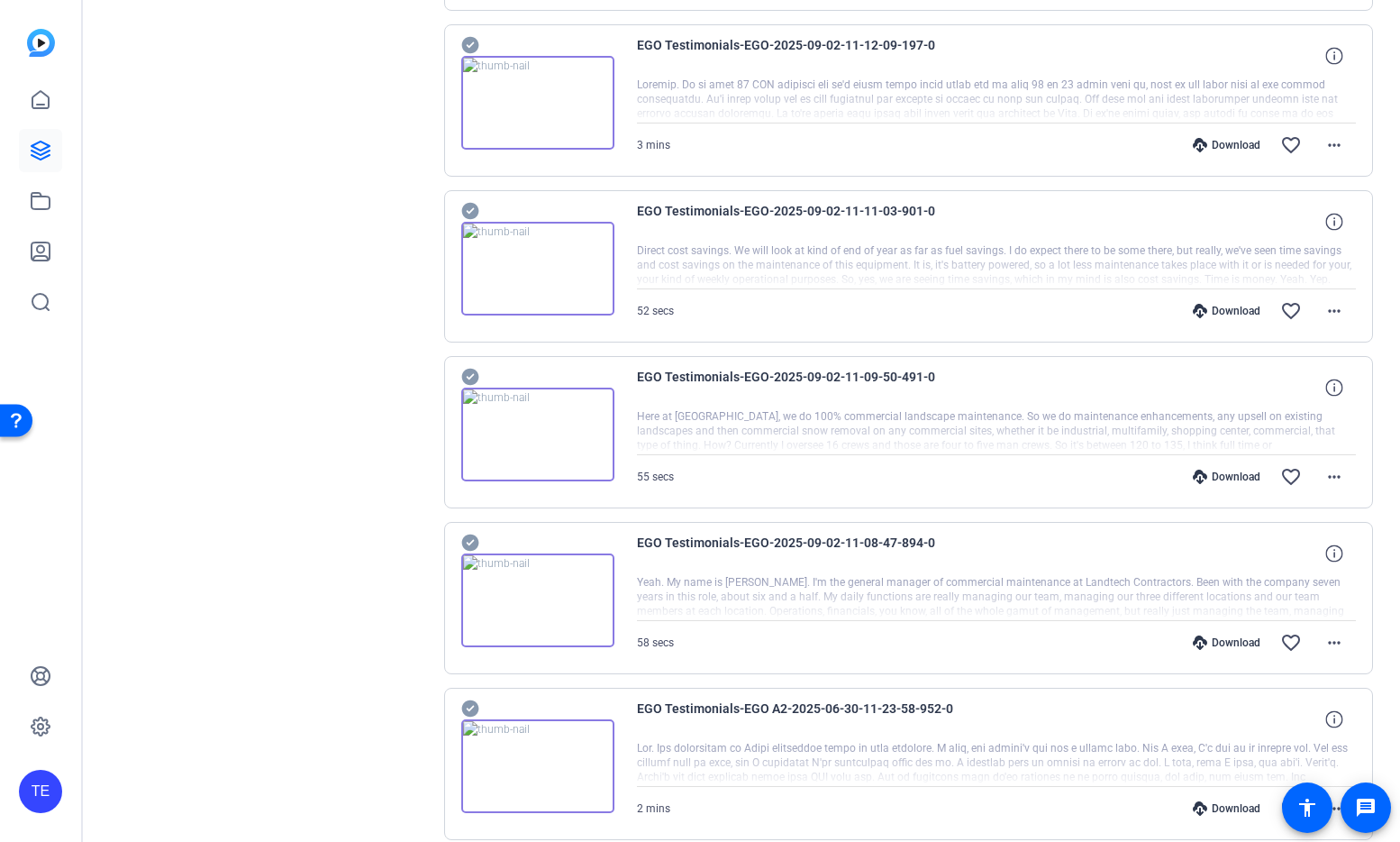
click at [471, 376] on icon at bounding box center [470, 377] width 18 height 22
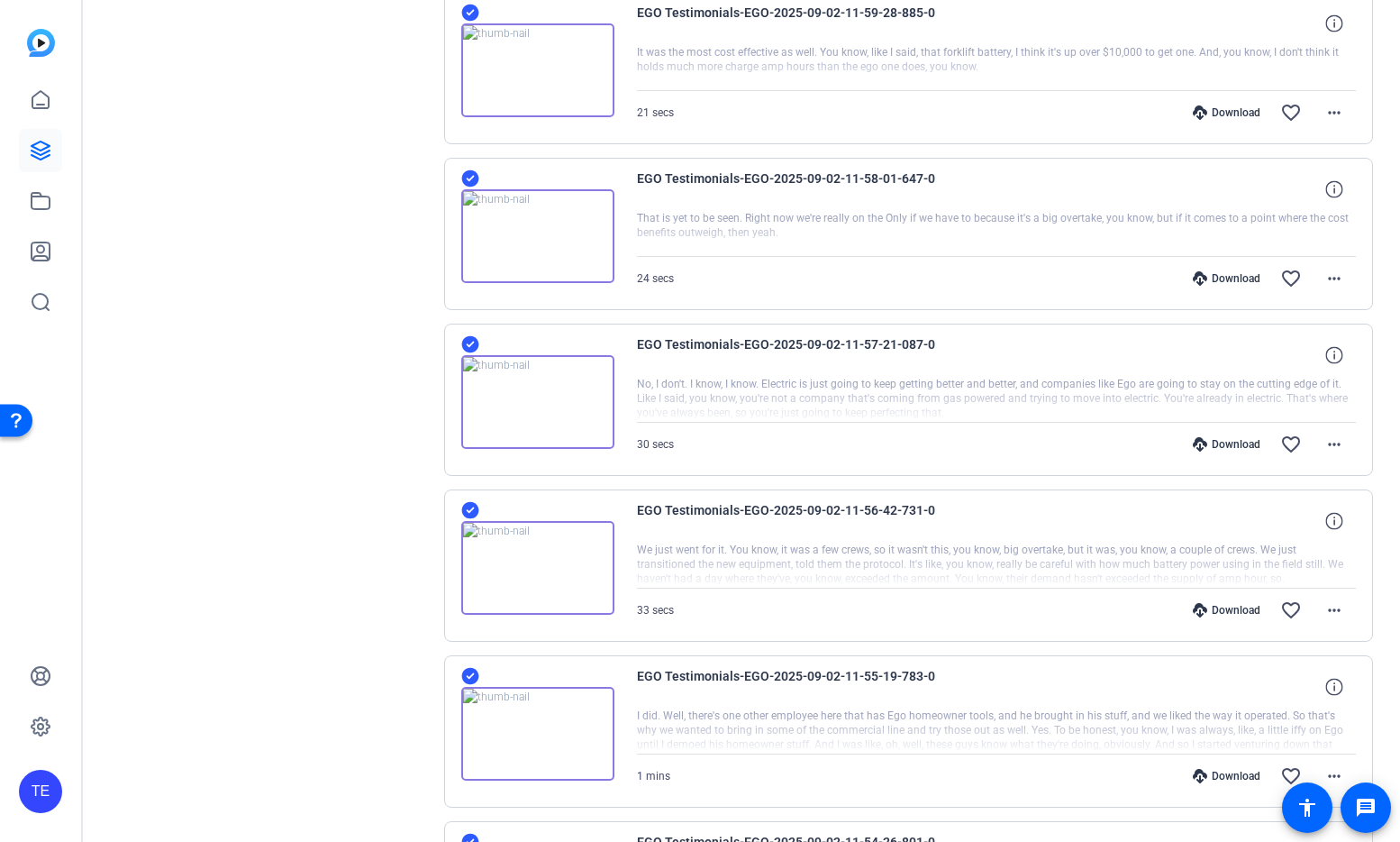
scroll to position [0, 0]
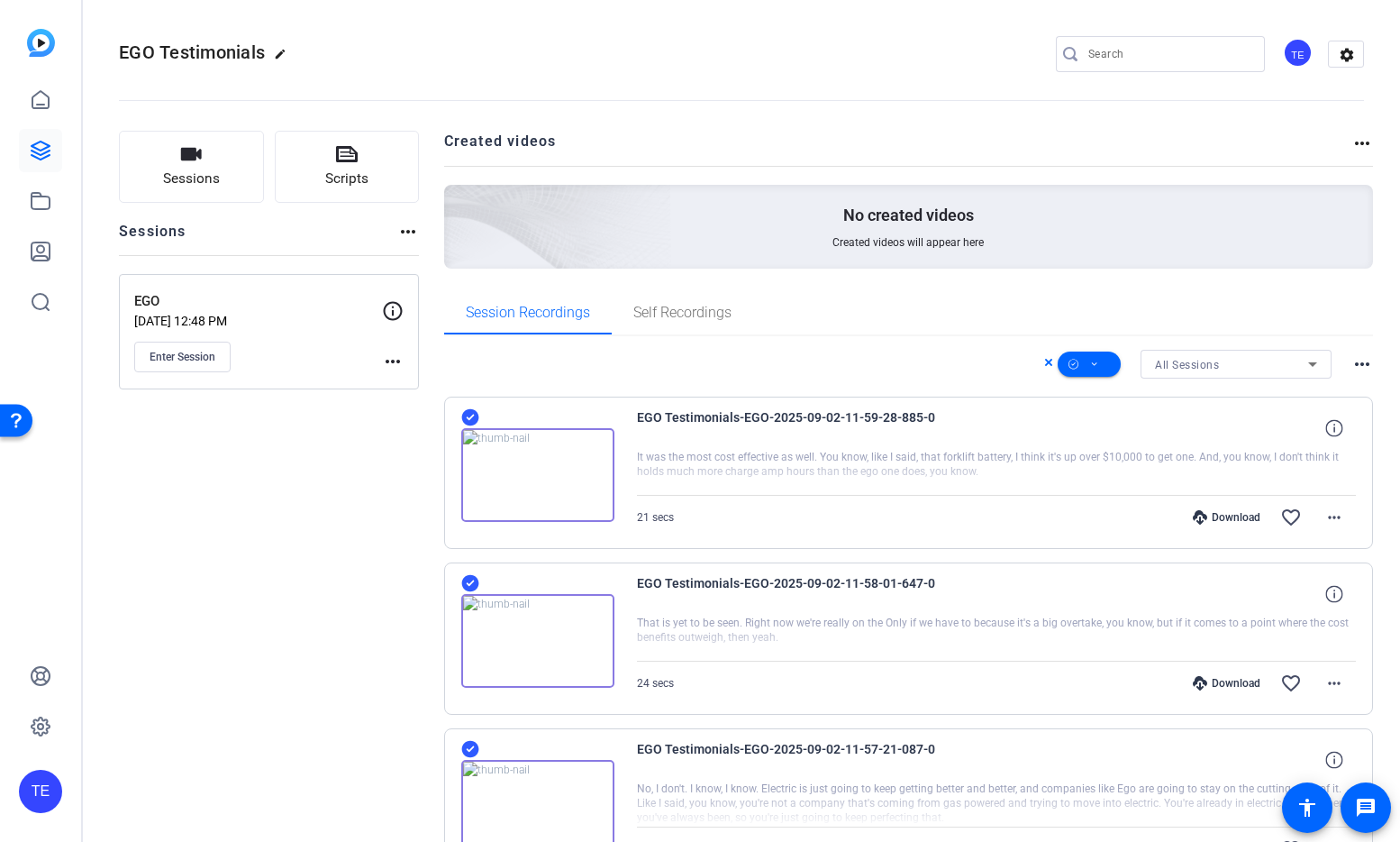
click at [1313, 366] on icon at bounding box center [1313, 364] width 22 height 22
click at [1313, 366] on div at bounding box center [700, 421] width 1400 height 842
click at [1092, 362] on icon at bounding box center [1095, 364] width 9 height 23
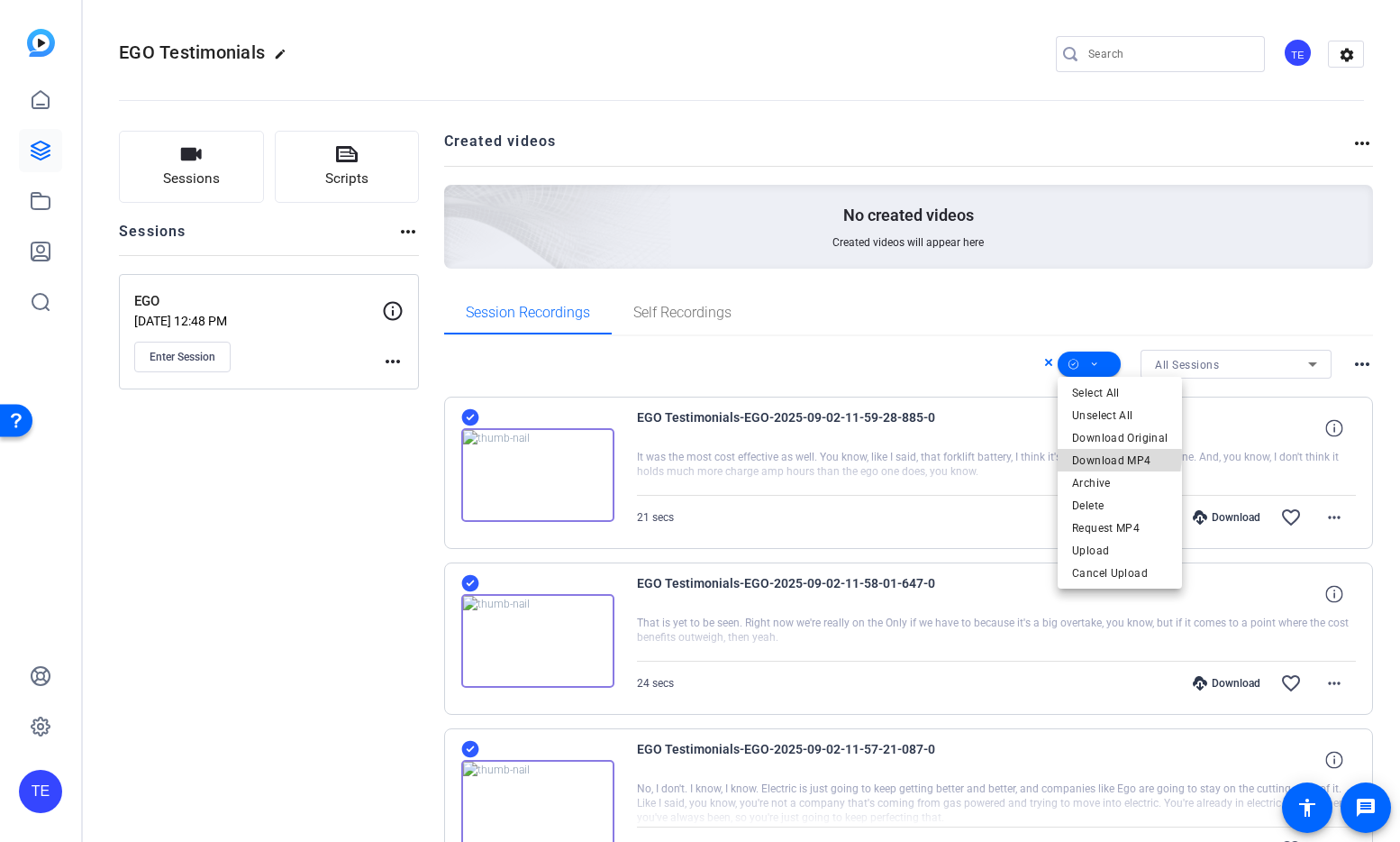
click at [1104, 455] on span "Download MP4" at bounding box center [1119, 460] width 95 height 22
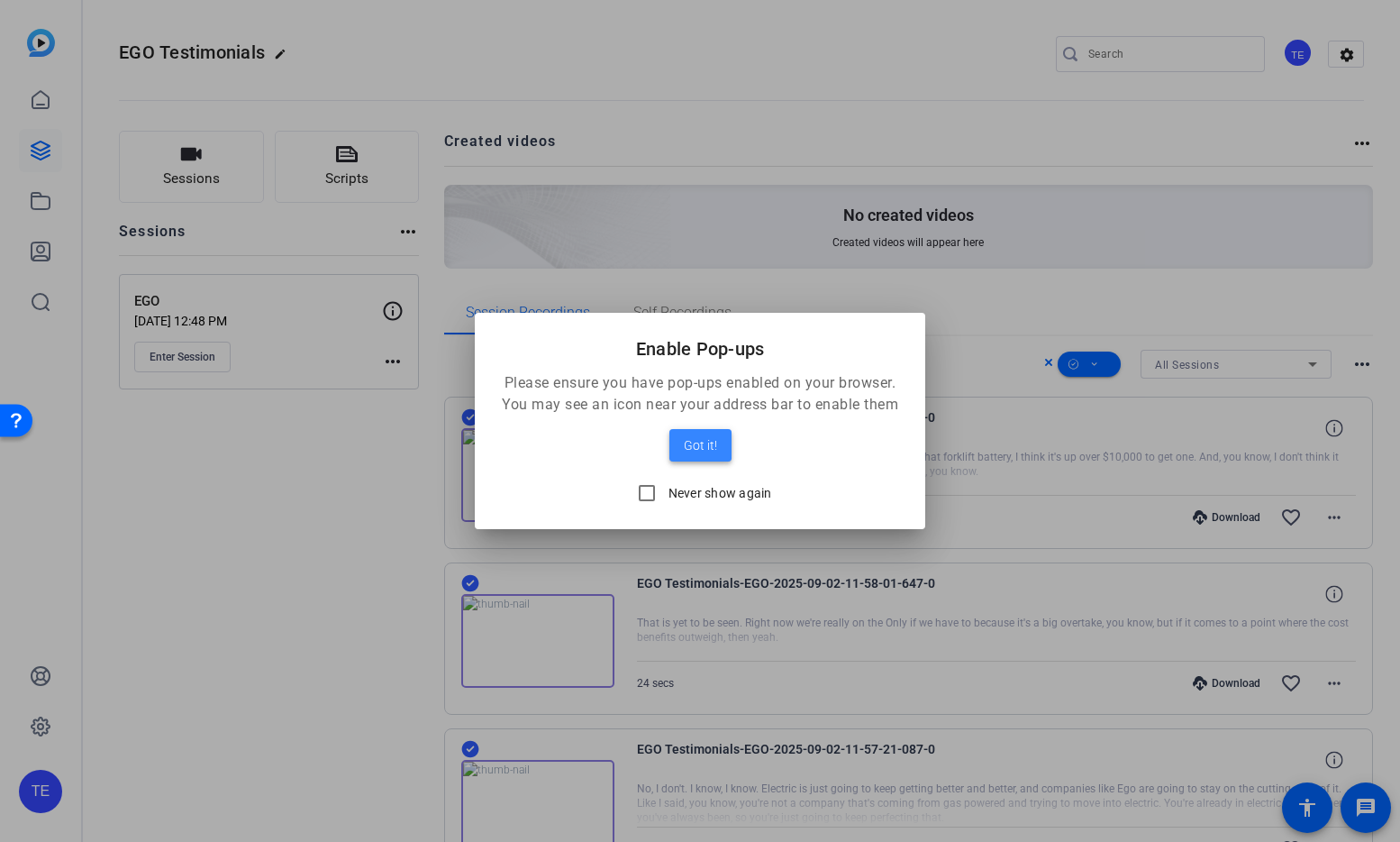
click at [708, 451] on span "Got it!" at bounding box center [700, 445] width 34 height 22
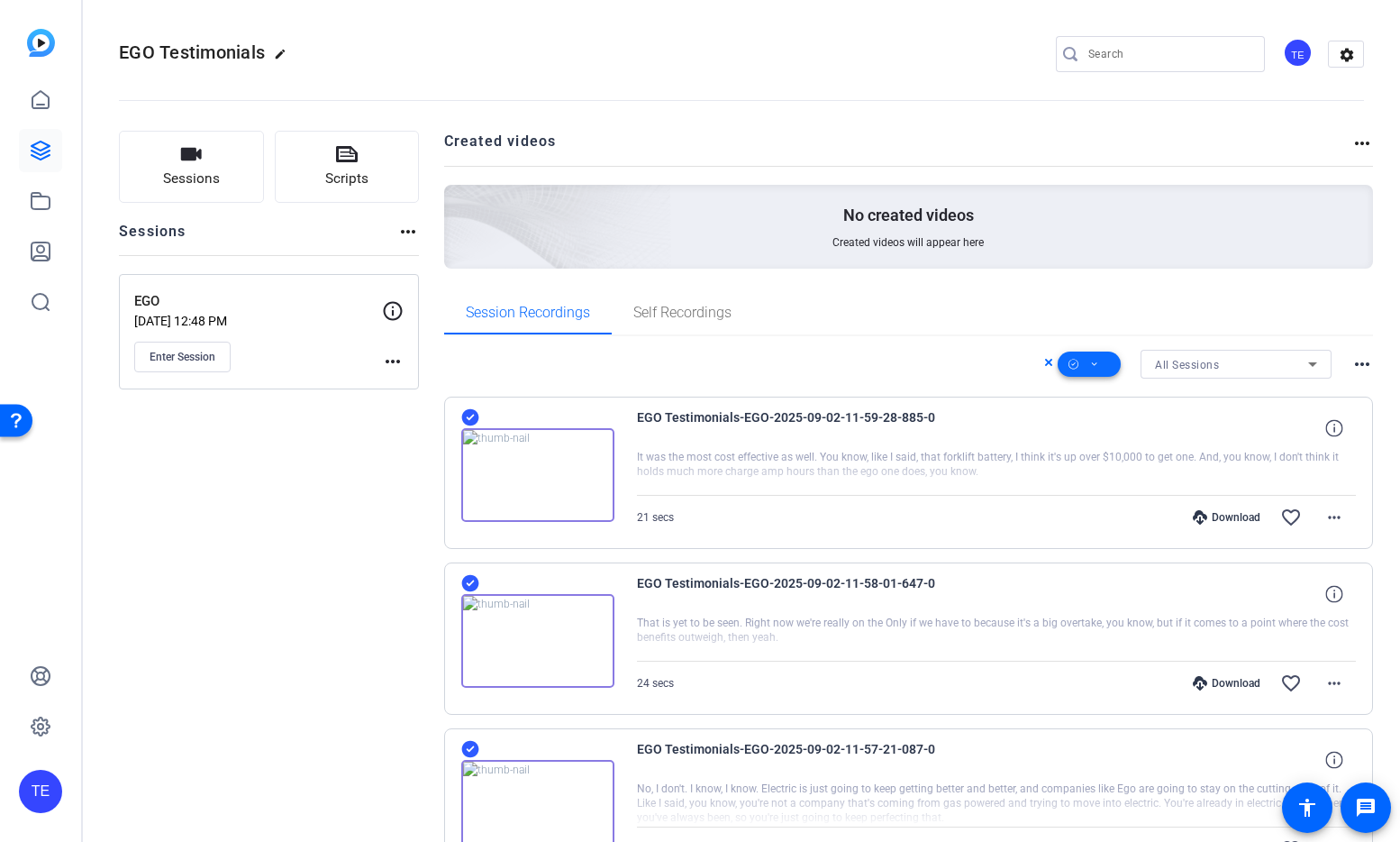
click at [1098, 364] on icon at bounding box center [1095, 364] width 9 height 23
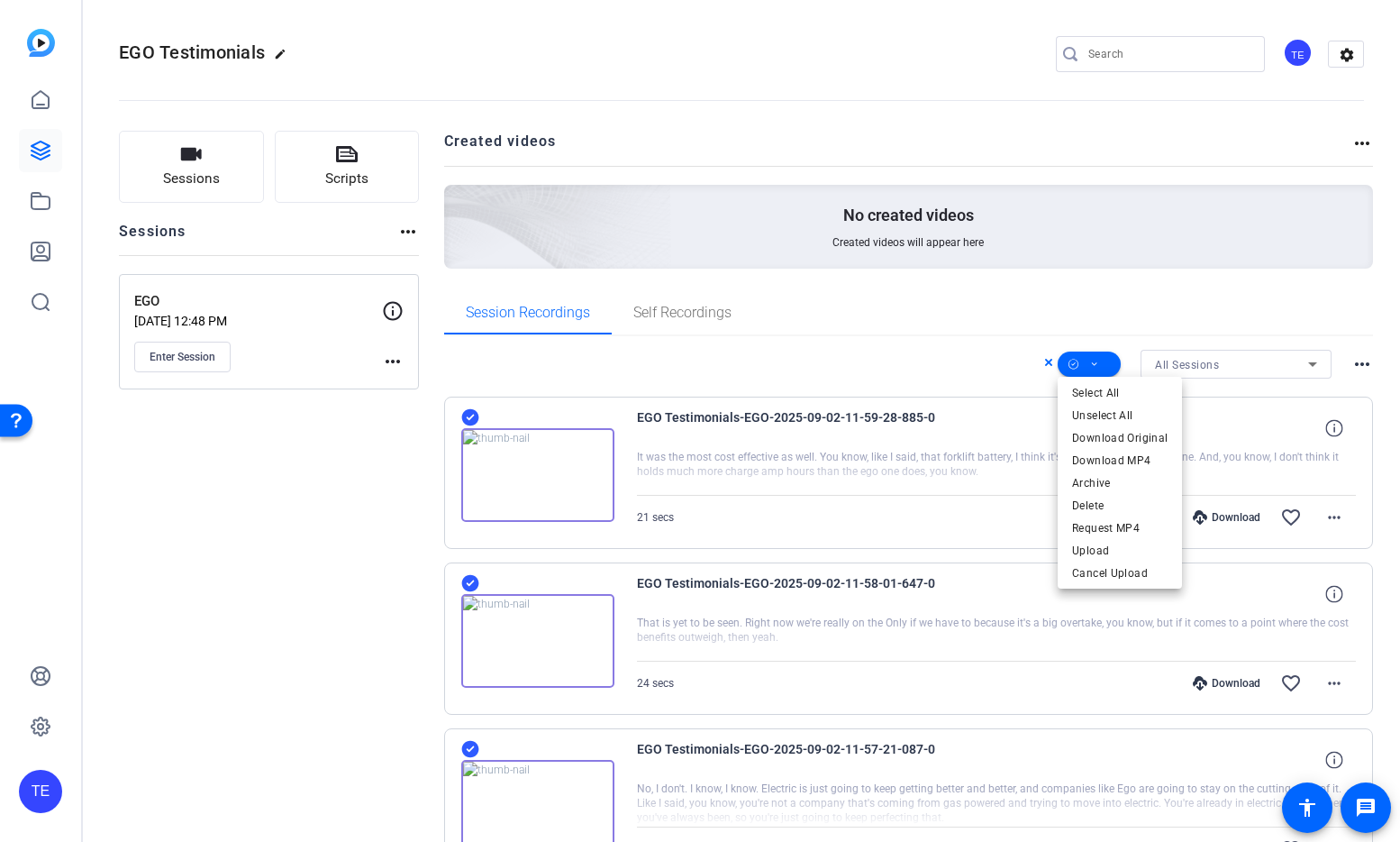
click at [994, 358] on div at bounding box center [700, 421] width 1400 height 842
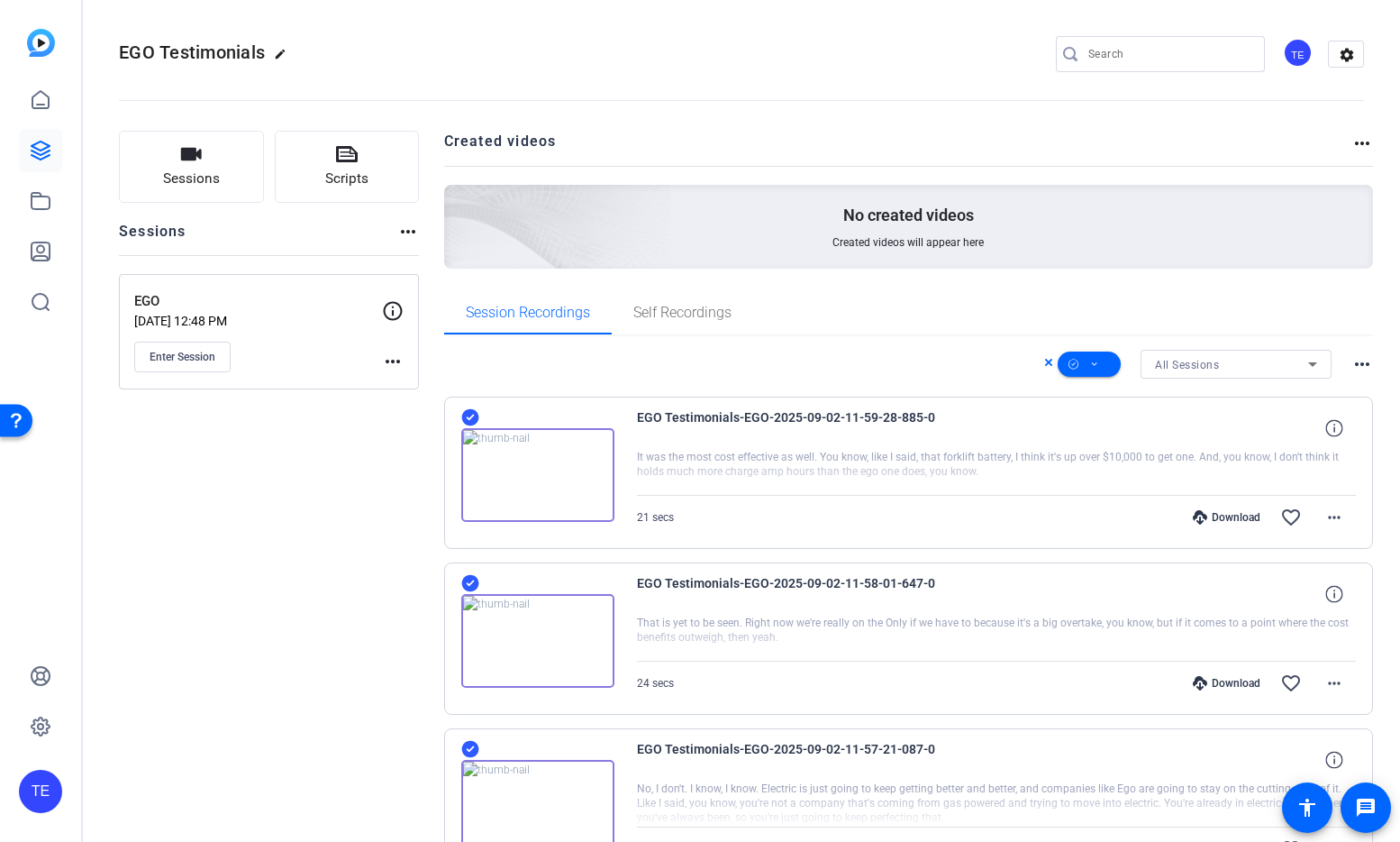
click at [1049, 363] on icon at bounding box center [1048, 363] width 7 height 7
